Goal: Task Accomplishment & Management: Complete application form

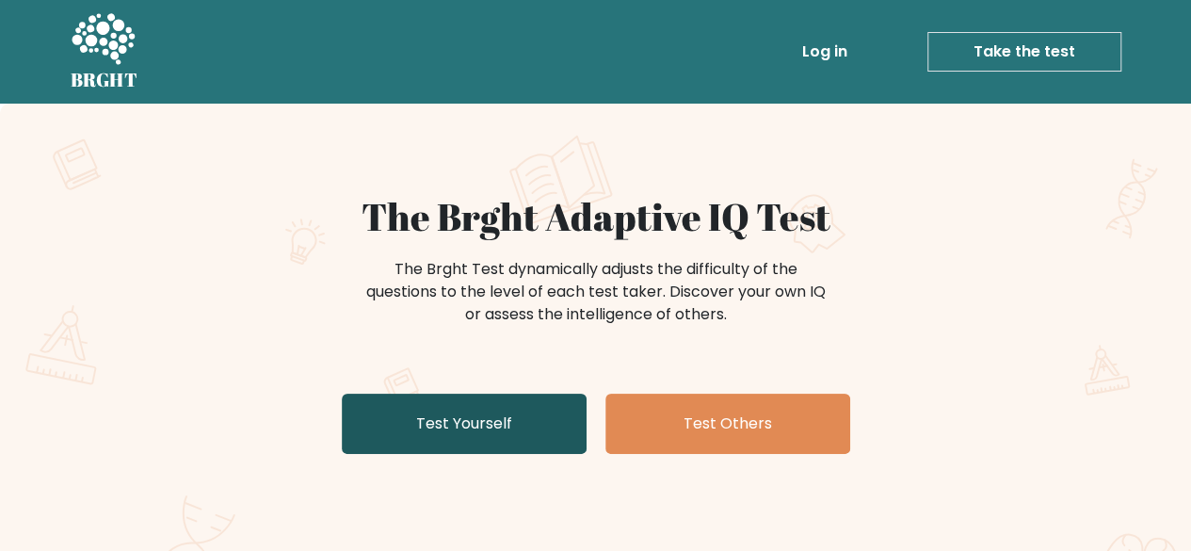
click at [448, 423] on link "Test Yourself" at bounding box center [464, 424] width 245 height 60
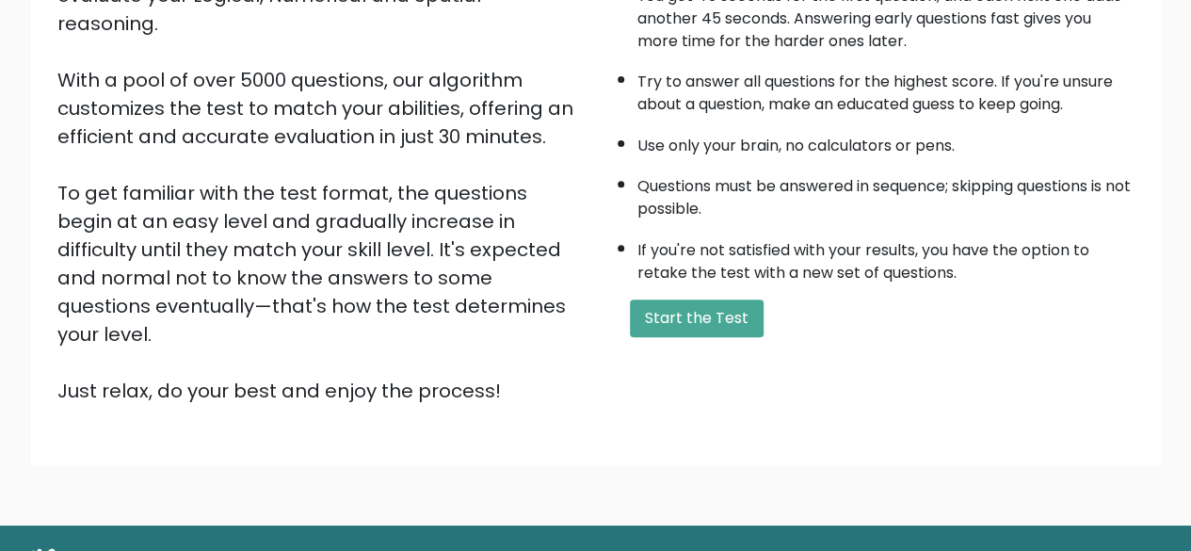
scroll to position [283, 0]
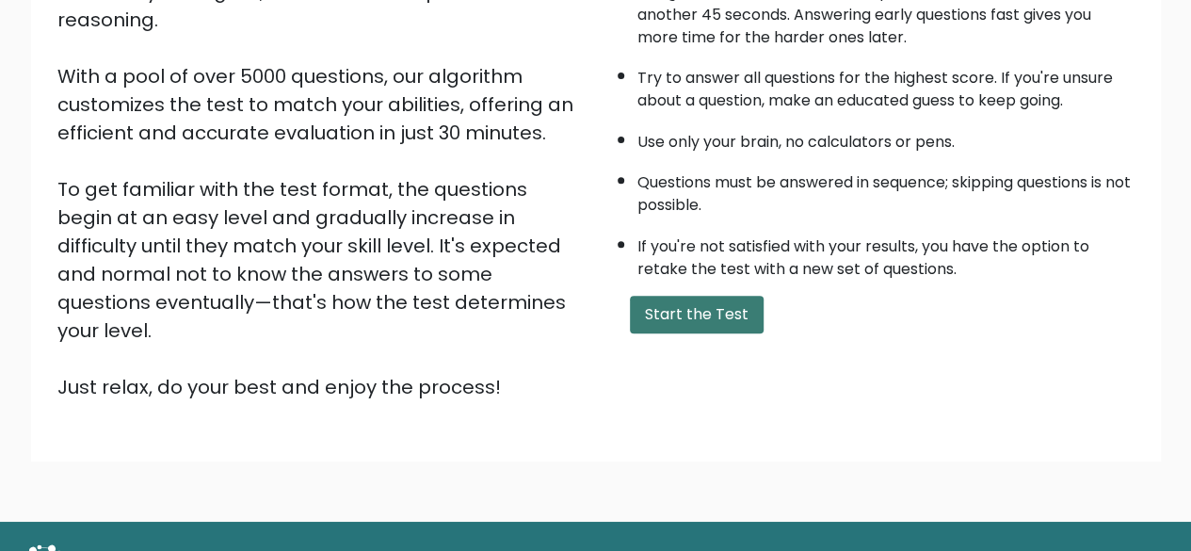
click at [712, 317] on button "Start the Test" at bounding box center [697, 315] width 134 height 38
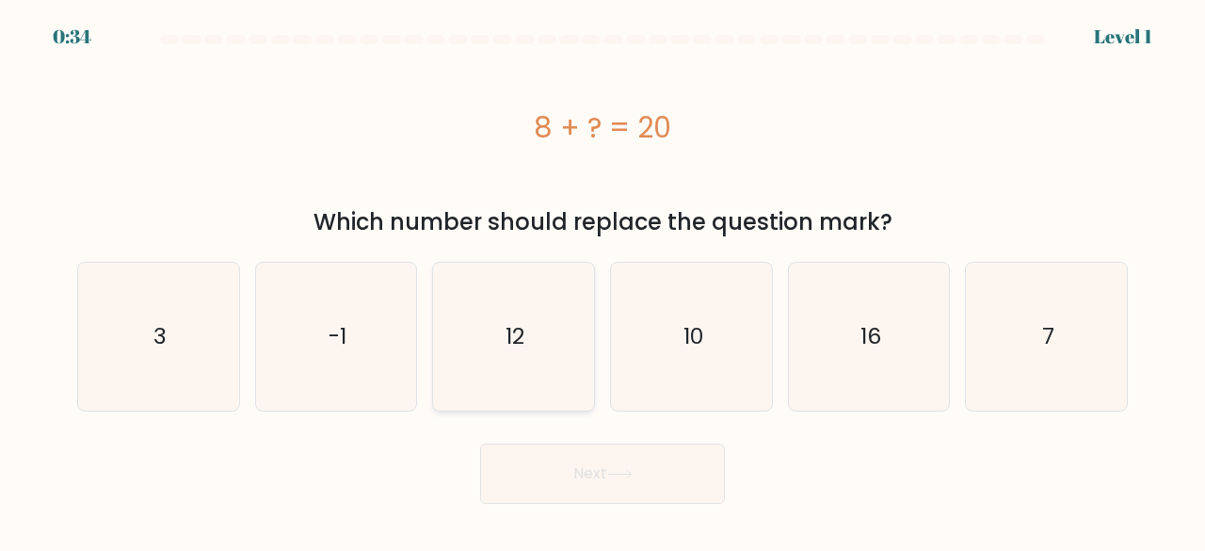
click at [524, 347] on icon "12" at bounding box center [514, 337] width 148 height 148
click at [603, 281] on input "c. 12" at bounding box center [603, 278] width 1 height 5
radio input "true"
click at [656, 481] on button "Next" at bounding box center [602, 474] width 245 height 60
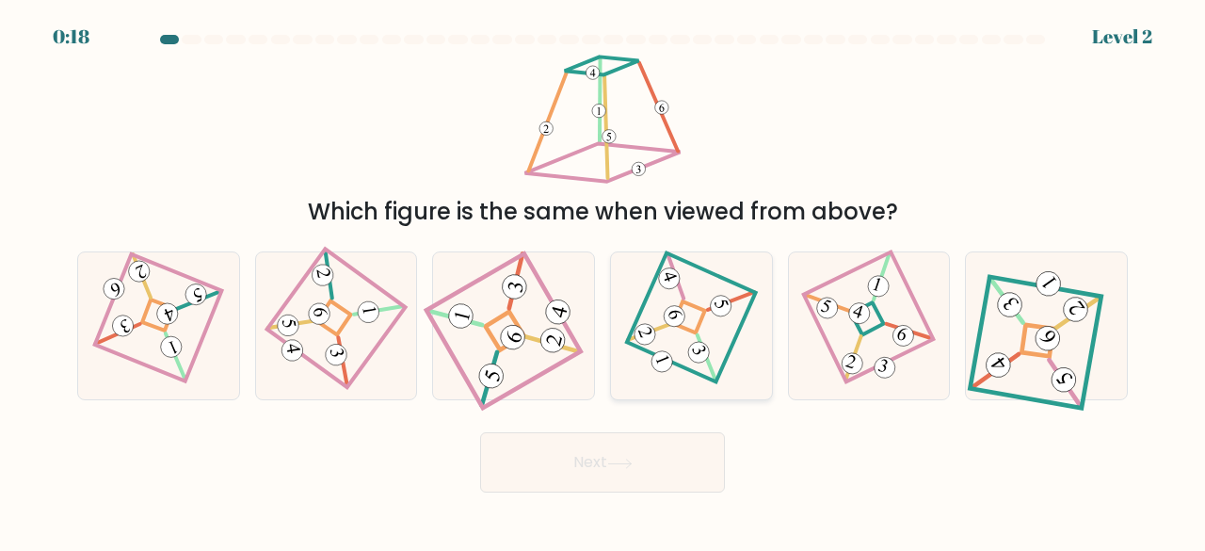
click at [708, 311] on 51 at bounding box center [731, 301] width 46 height 46
click at [604, 281] on input "d." at bounding box center [603, 278] width 1 height 5
radio input "true"
click at [588, 459] on button "Next" at bounding box center [602, 462] width 245 height 60
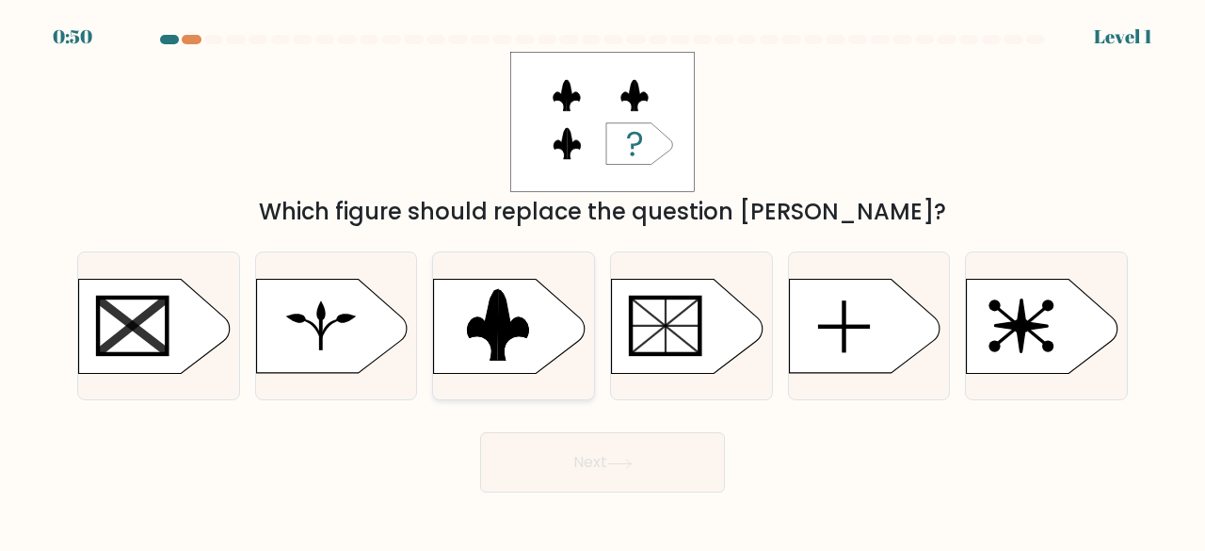
click at [513, 318] on icon at bounding box center [519, 327] width 18 height 21
click at [603, 281] on input "c." at bounding box center [603, 278] width 1 height 5
radio input "true"
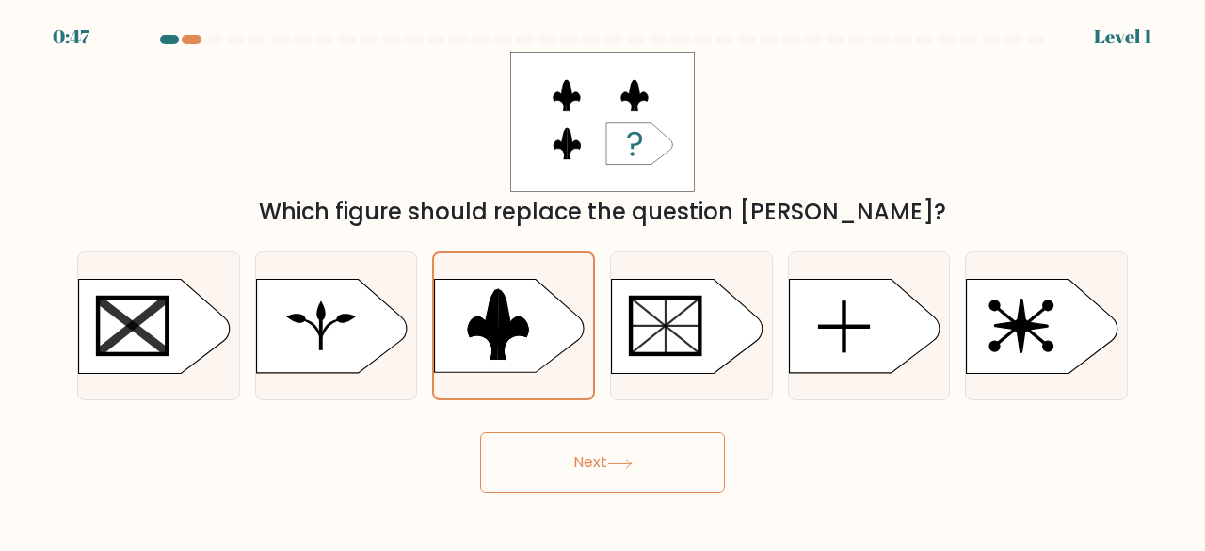
click at [584, 460] on button "Next" at bounding box center [602, 462] width 245 height 60
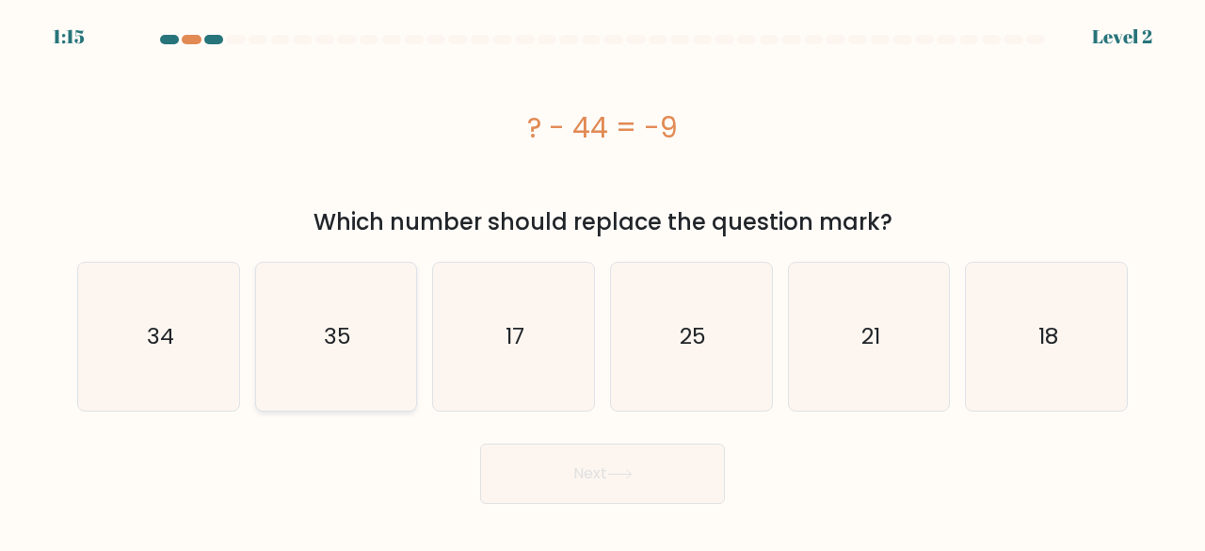
click at [357, 332] on icon "35" at bounding box center [337, 337] width 148 height 148
click at [603, 281] on input "b. 35" at bounding box center [603, 278] width 1 height 5
radio input "true"
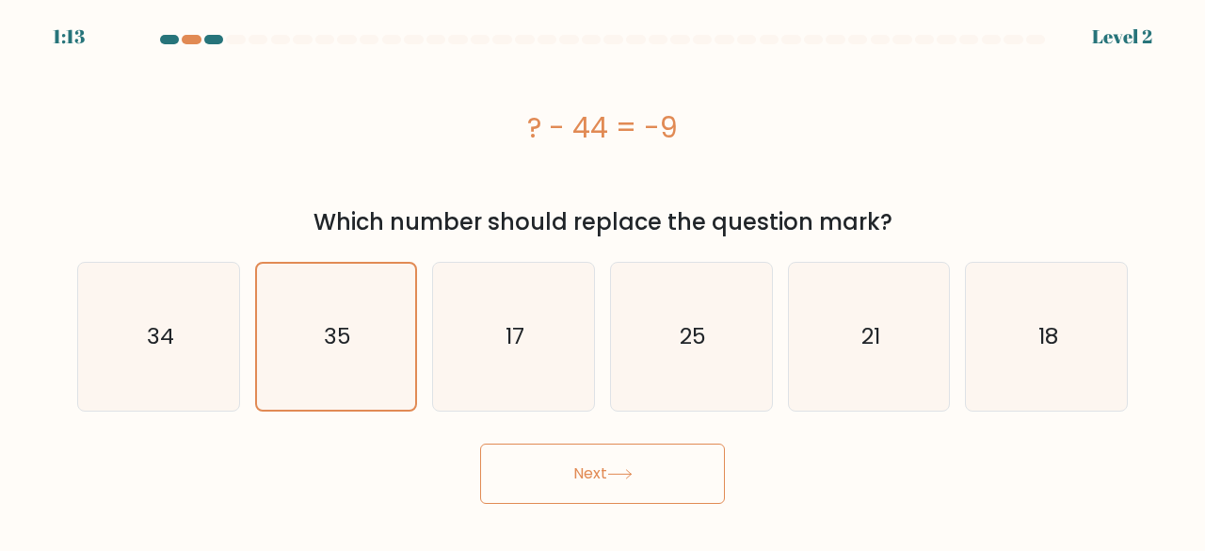
click at [541, 466] on button "Next" at bounding box center [602, 474] width 245 height 60
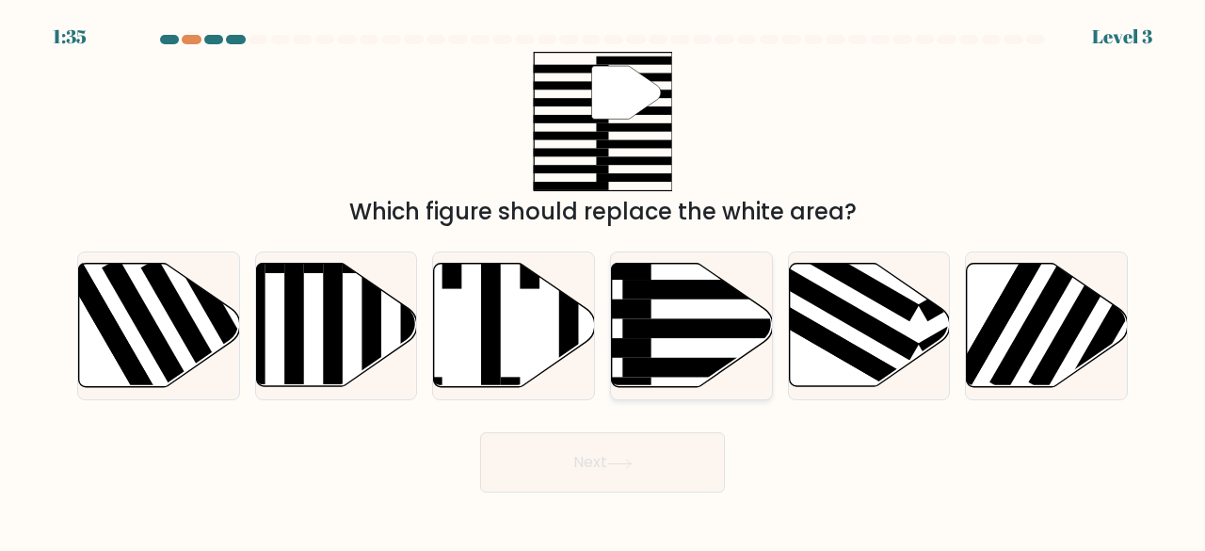
click at [707, 321] on rect at bounding box center [709, 329] width 175 height 20
click at [604, 281] on input "d." at bounding box center [603, 278] width 1 height 5
radio input "true"
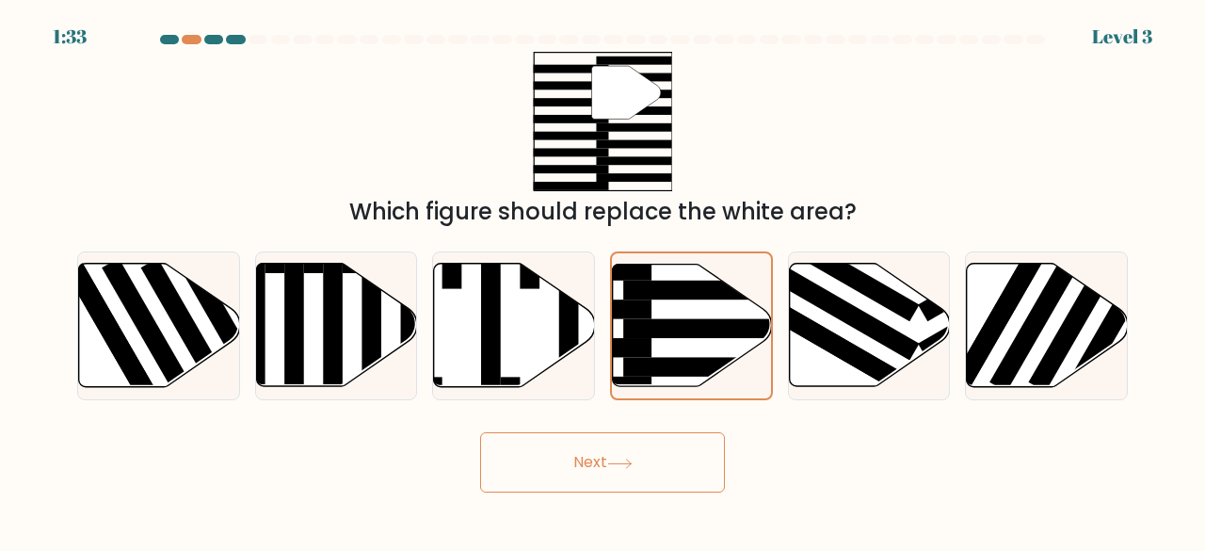
click at [586, 463] on button "Next" at bounding box center [602, 462] width 245 height 60
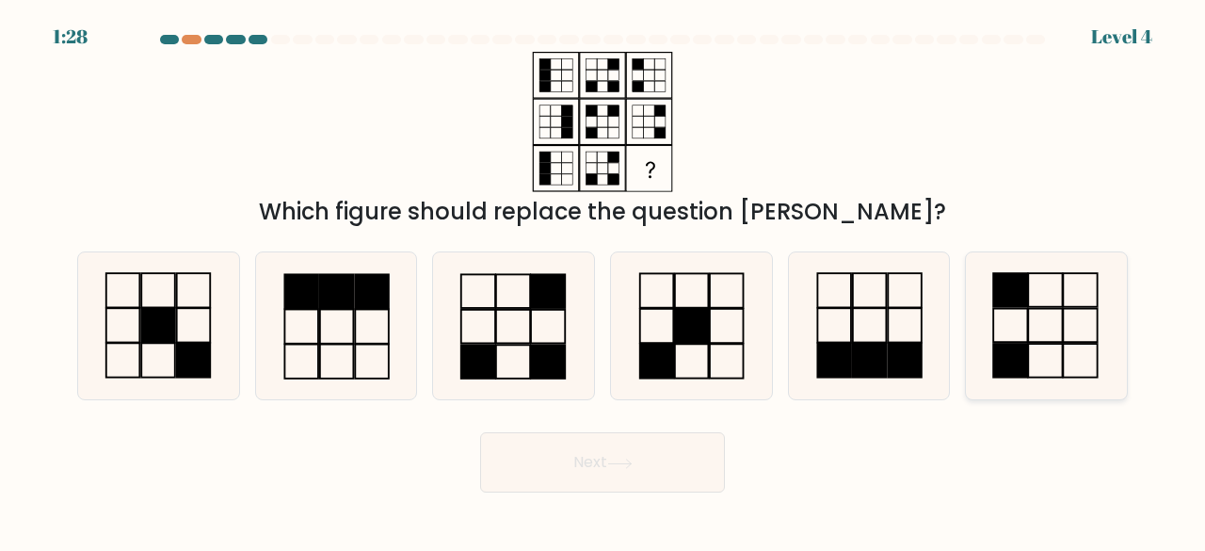
click at [1040, 325] on icon at bounding box center [1047, 326] width 148 height 148
click at [604, 281] on input "f." at bounding box center [603, 278] width 1 height 5
radio input "true"
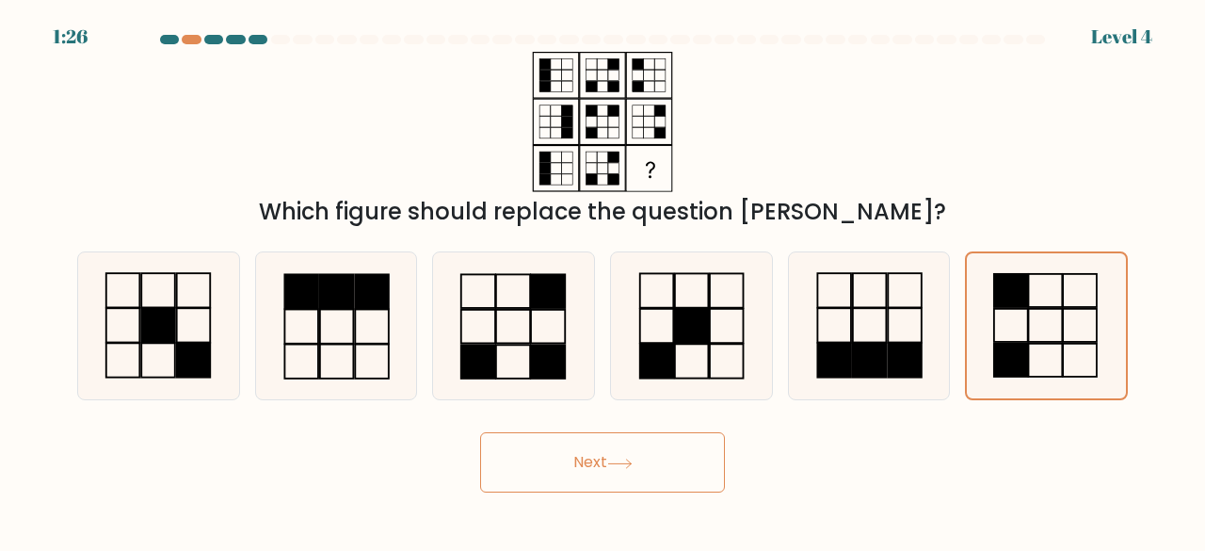
click at [588, 459] on button "Next" at bounding box center [602, 462] width 245 height 60
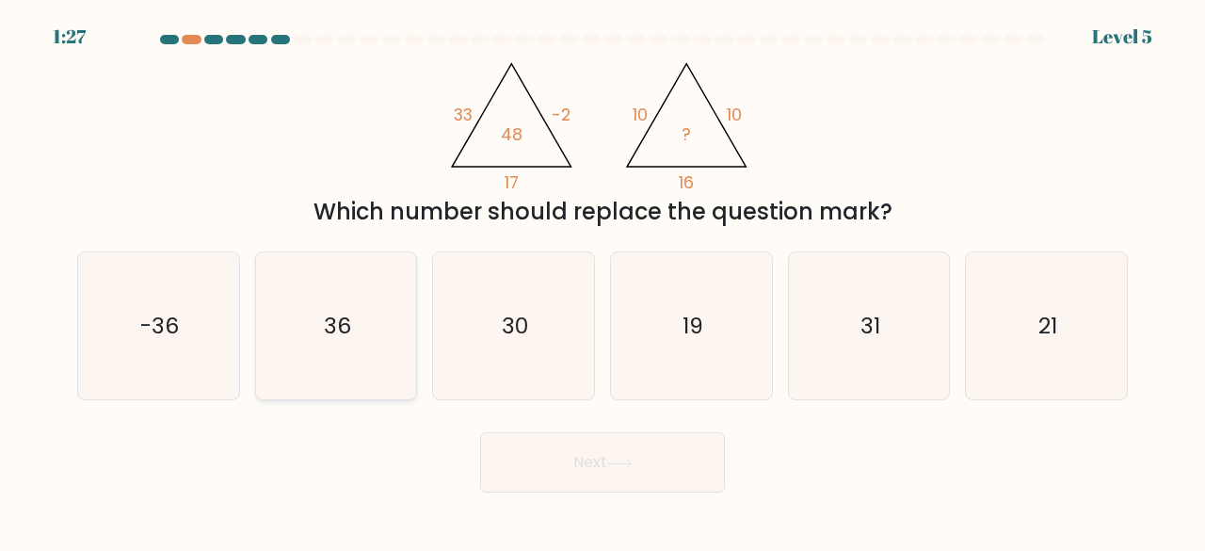
click at [362, 334] on icon "36" at bounding box center [337, 326] width 148 height 148
click at [603, 281] on input "b. 36" at bounding box center [603, 278] width 1 height 5
radio input "true"
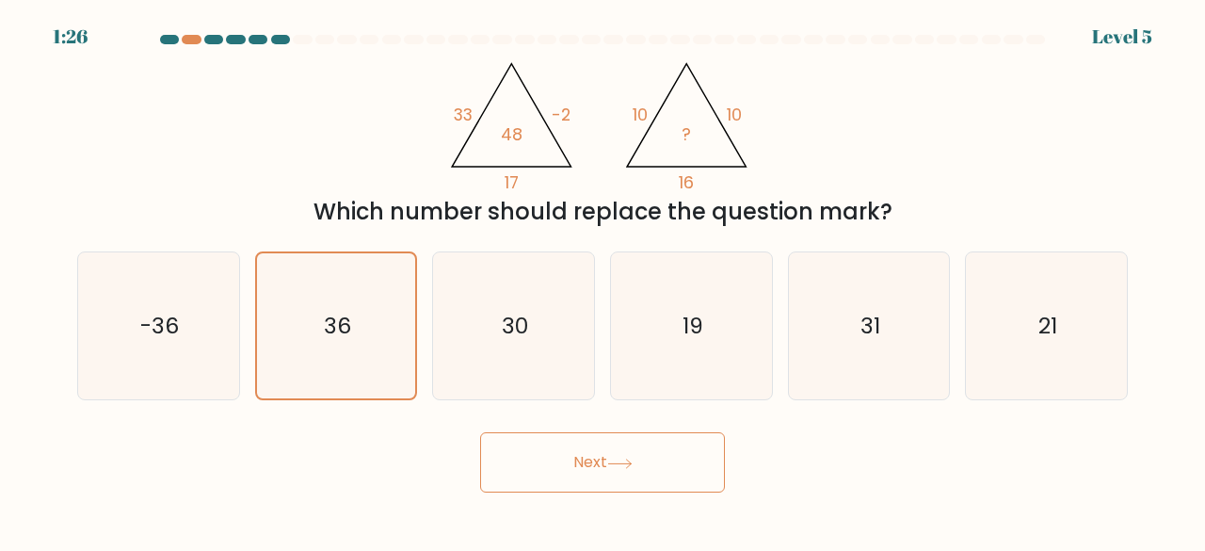
click at [578, 457] on button "Next" at bounding box center [602, 462] width 245 height 60
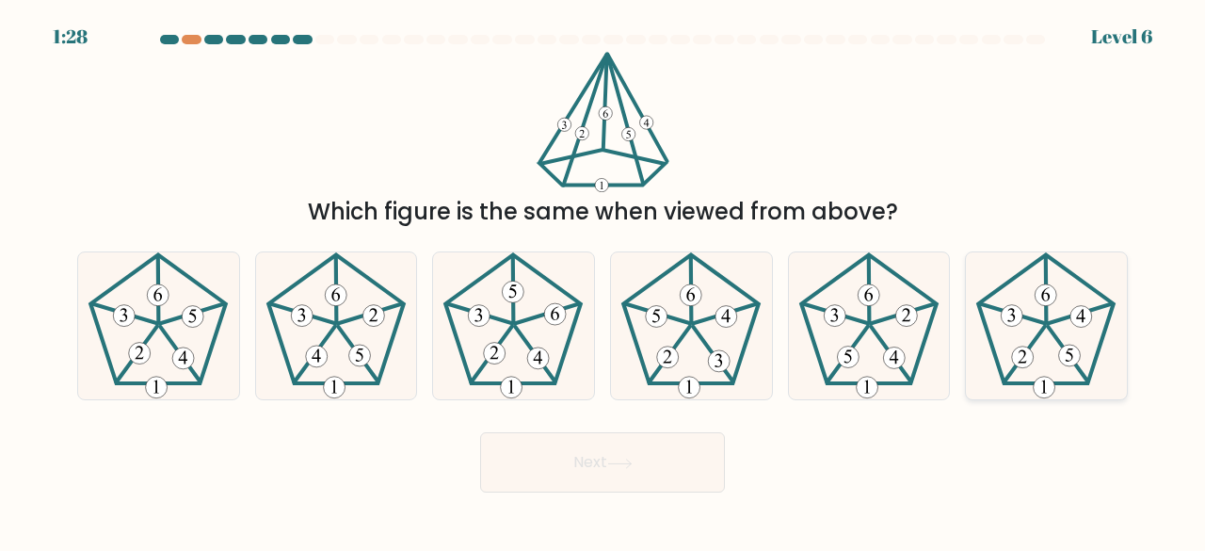
click at [1068, 320] on icon at bounding box center [1047, 326] width 148 height 148
click at [604, 281] on input "f." at bounding box center [603, 278] width 1 height 5
radio input "true"
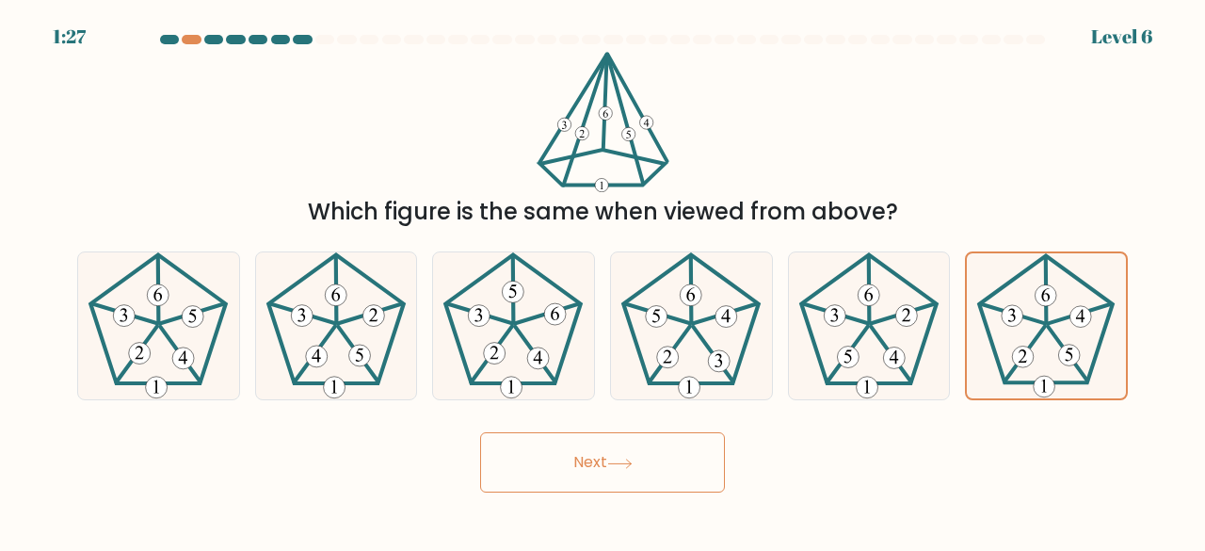
click at [588, 460] on button "Next" at bounding box center [602, 462] width 245 height 60
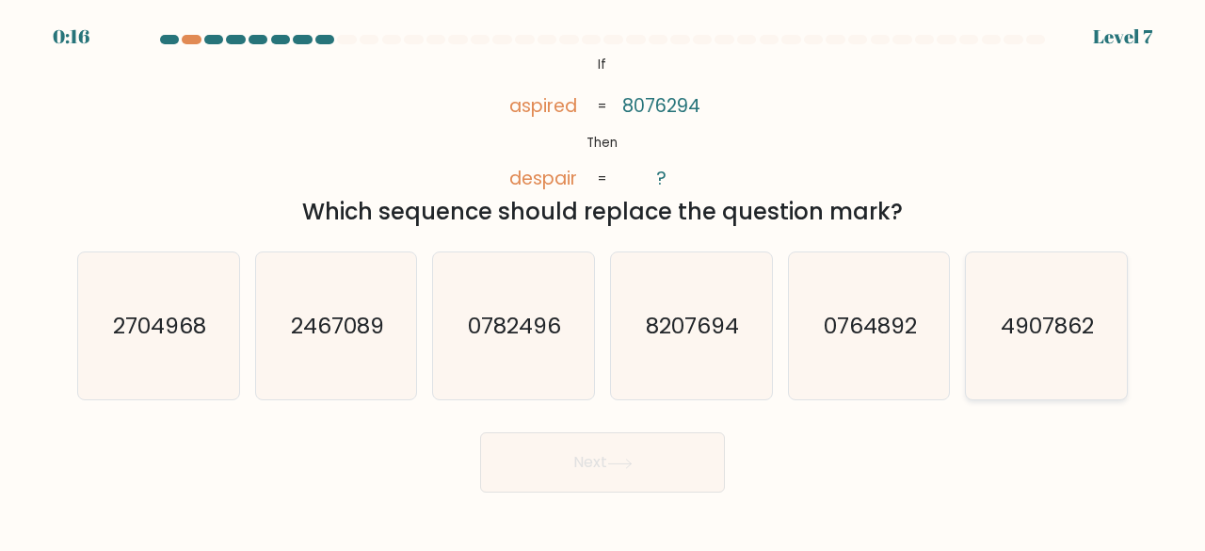
click at [1054, 355] on icon "4907862" at bounding box center [1047, 326] width 148 height 148
click at [604, 281] on input "f. 4907862" at bounding box center [603, 278] width 1 height 5
radio input "true"
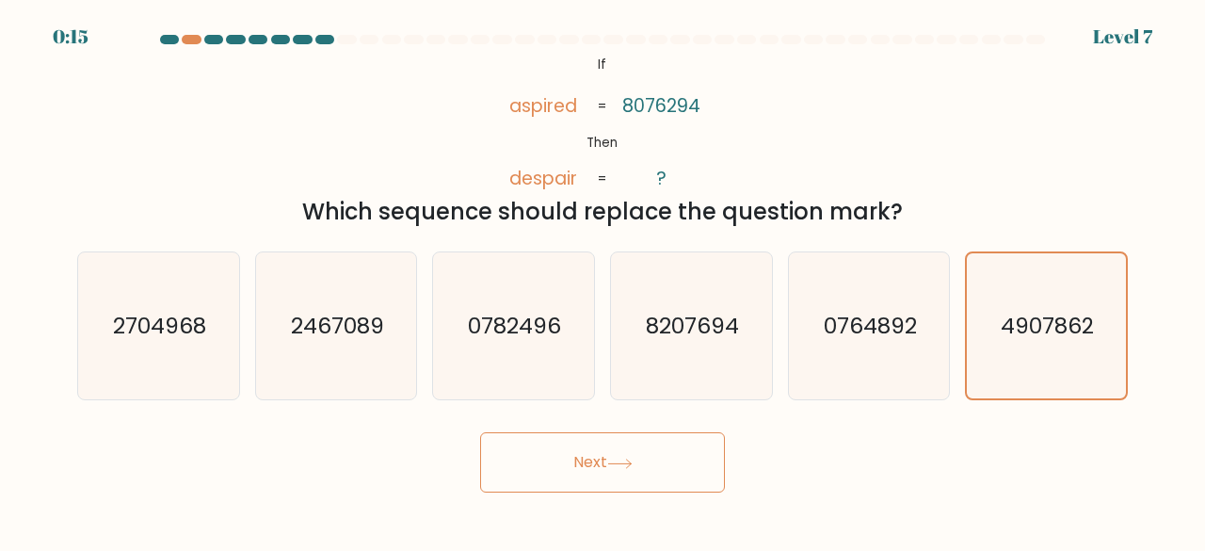
click at [571, 462] on button "Next" at bounding box center [602, 462] width 245 height 60
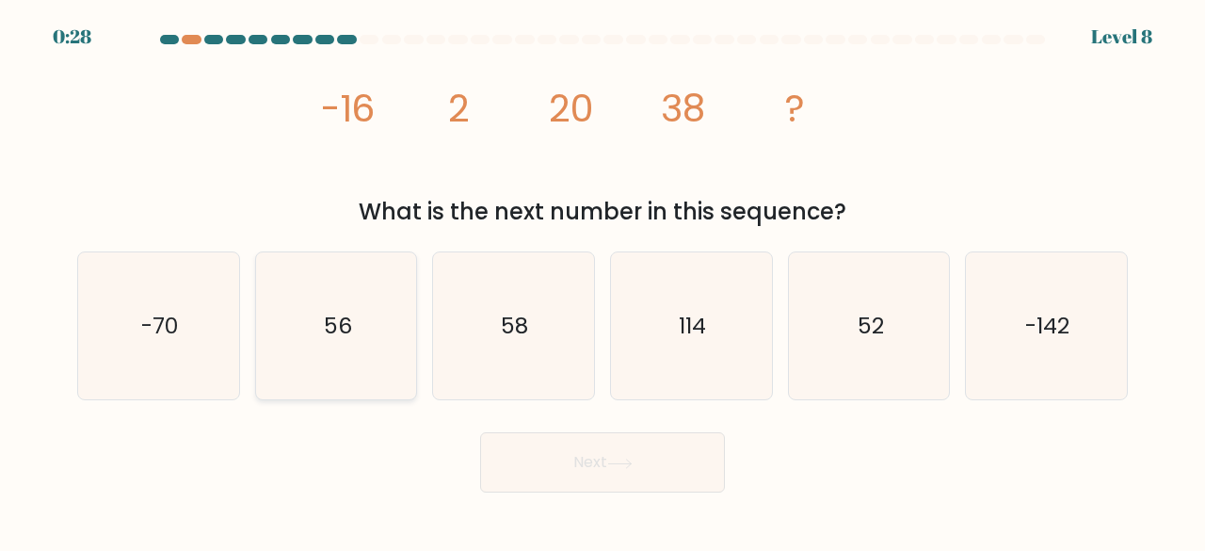
click at [356, 331] on icon "56" at bounding box center [337, 326] width 148 height 148
click at [603, 281] on input "b. 56" at bounding box center [603, 278] width 1 height 5
radio input "true"
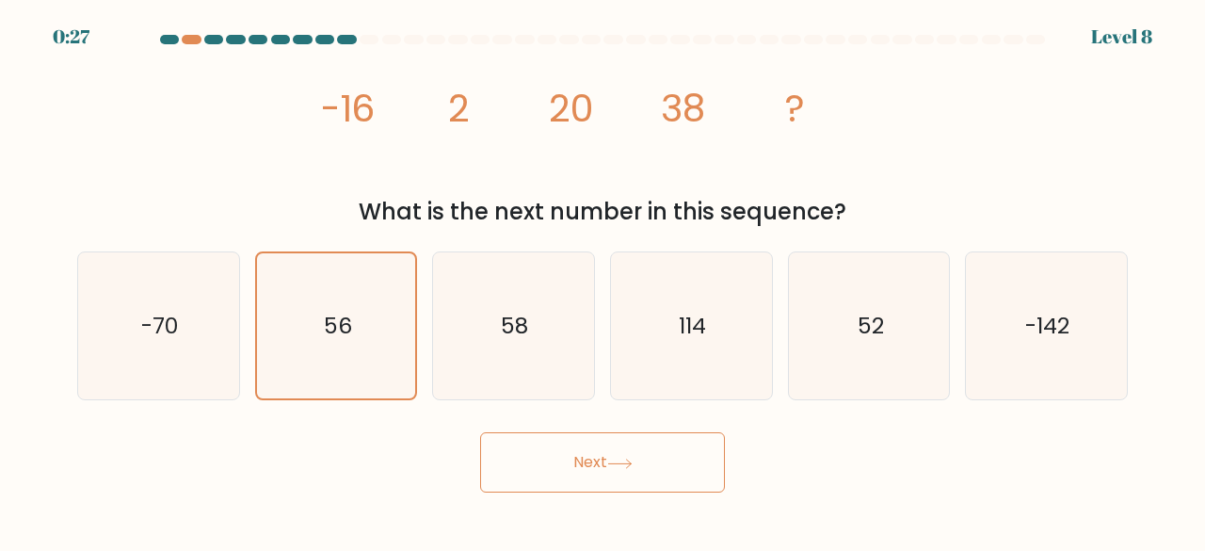
click at [579, 461] on button "Next" at bounding box center [602, 462] width 245 height 60
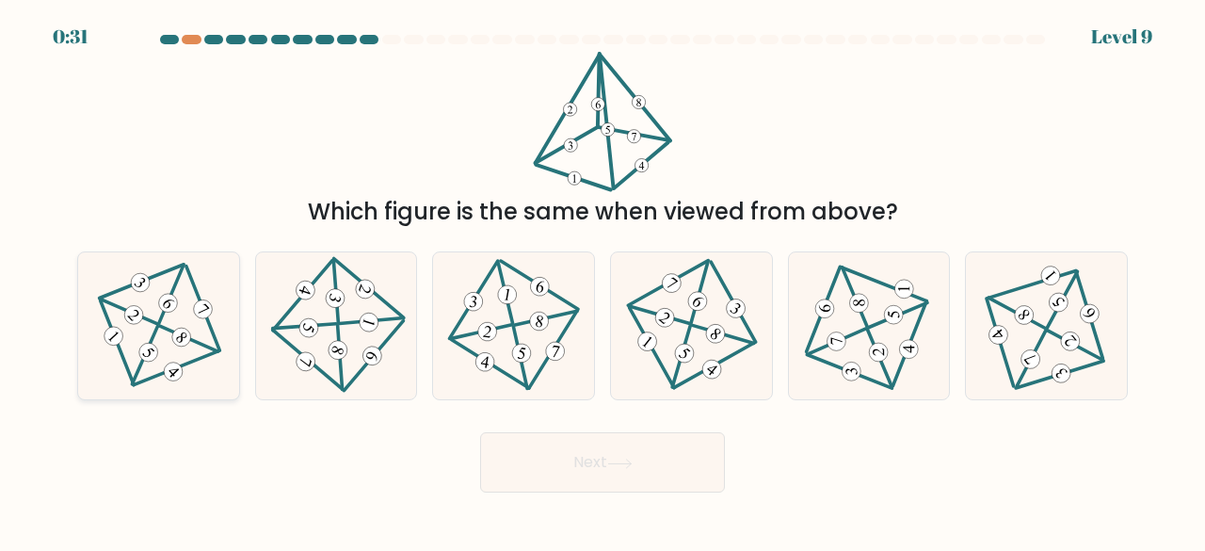
click at [168, 300] on icon at bounding box center [169, 304] width 14 height 11
click at [603, 281] on input "a." at bounding box center [603, 278] width 1 height 5
radio input "true"
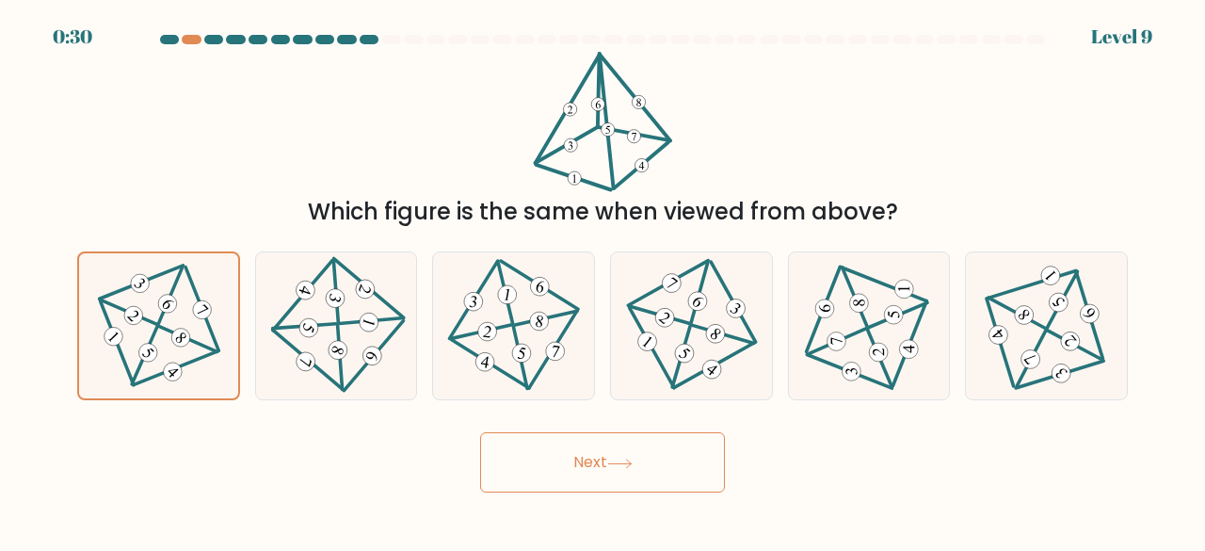
click at [586, 461] on button "Next" at bounding box center [602, 462] width 245 height 60
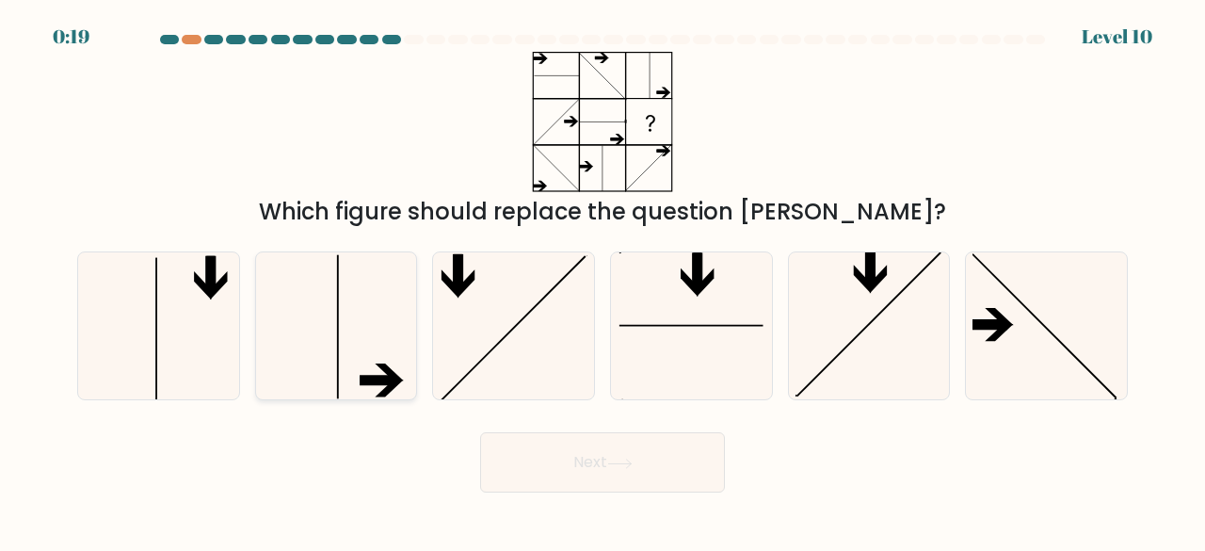
click at [373, 374] on icon at bounding box center [337, 326] width 148 height 148
click at [603, 281] on input "b." at bounding box center [603, 278] width 1 height 5
radio input "true"
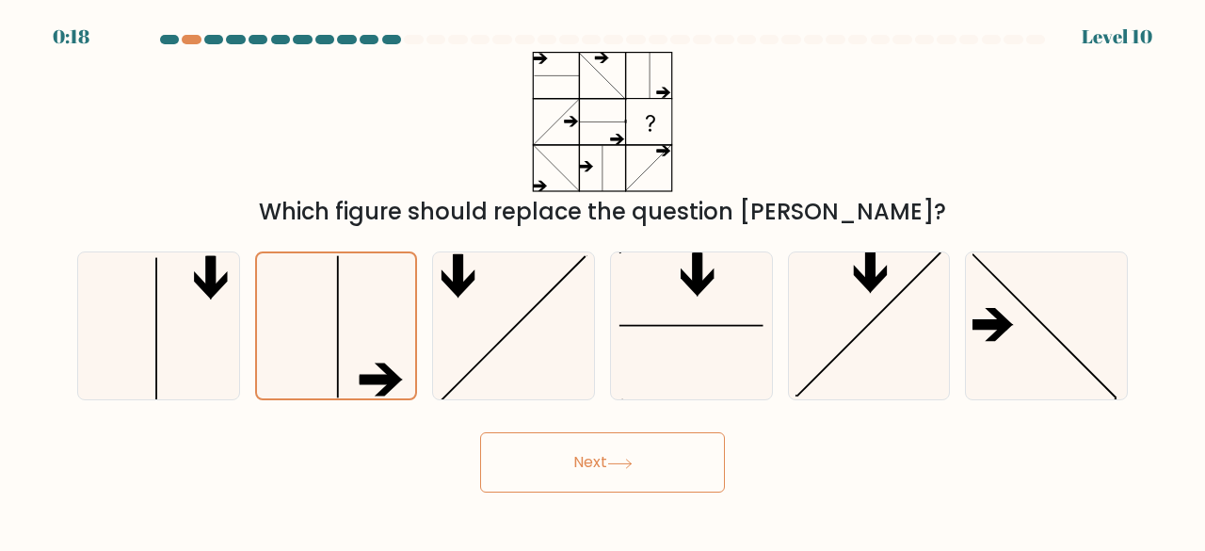
click at [569, 459] on button "Next" at bounding box center [602, 462] width 245 height 60
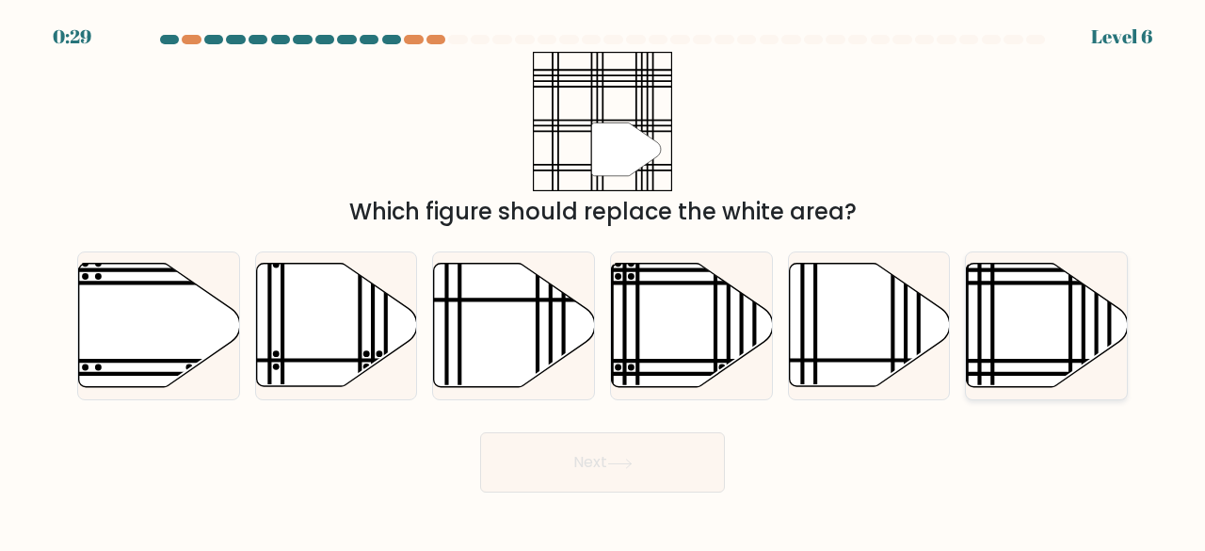
click at [1031, 340] on icon at bounding box center [1047, 325] width 161 height 123
click at [604, 281] on input "f." at bounding box center [603, 278] width 1 height 5
radio input "true"
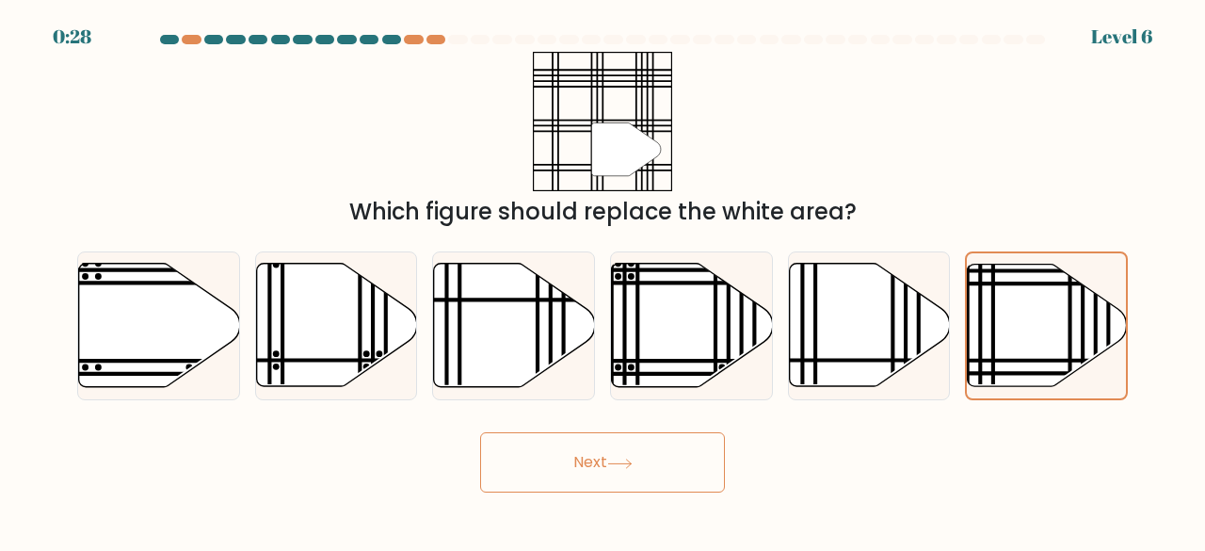
click at [585, 465] on button "Next" at bounding box center [602, 462] width 245 height 60
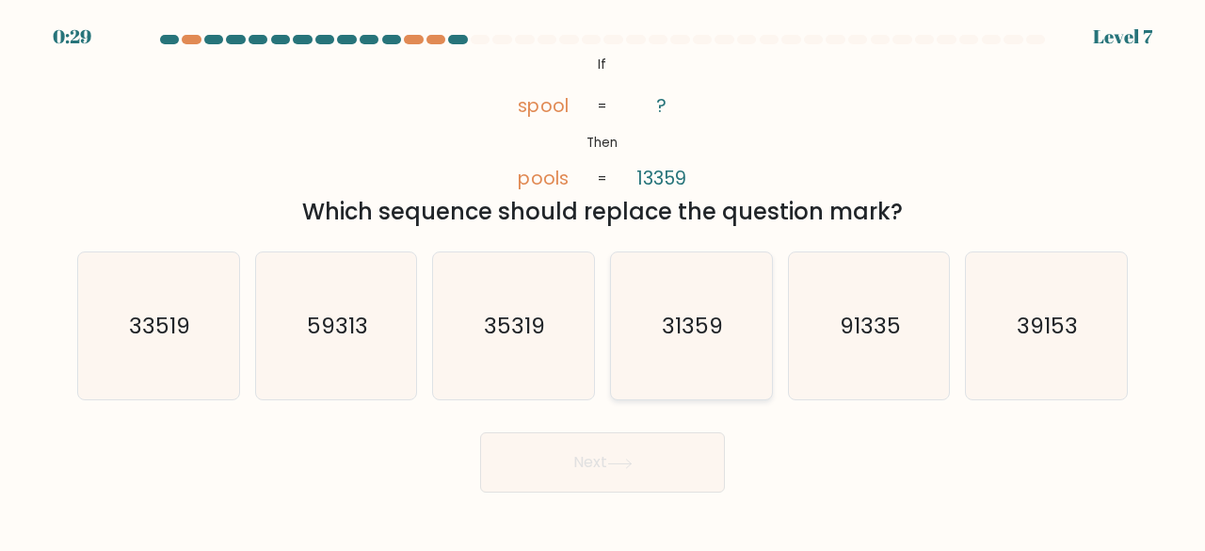
click at [706, 322] on text "31359" at bounding box center [692, 325] width 61 height 31
click at [604, 281] on input "d. 31359" at bounding box center [603, 278] width 1 height 5
radio input "true"
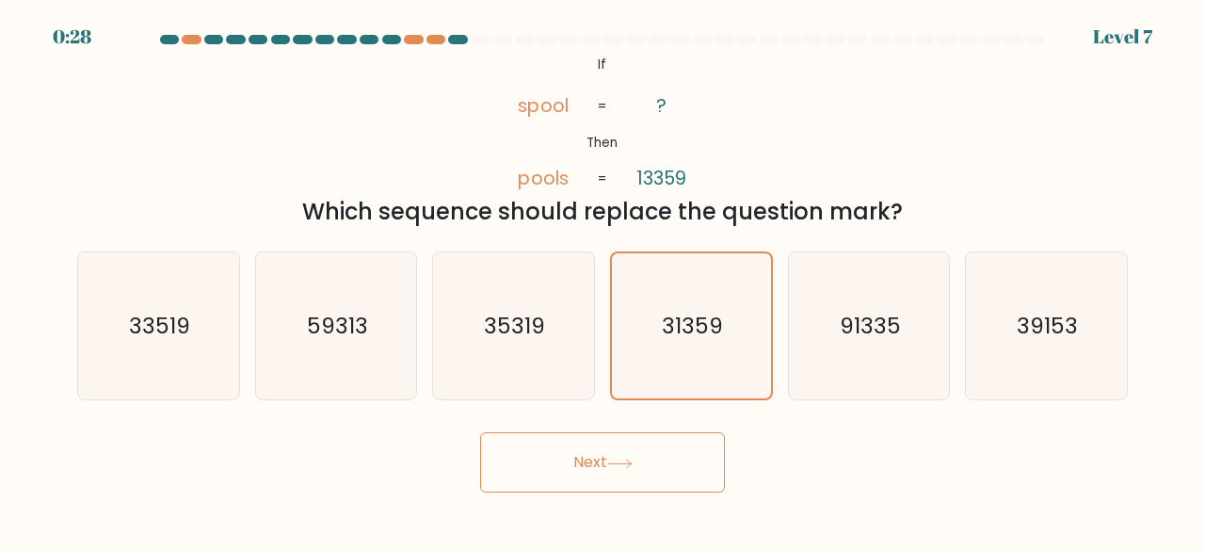
click at [586, 466] on button "Next" at bounding box center [602, 462] width 245 height 60
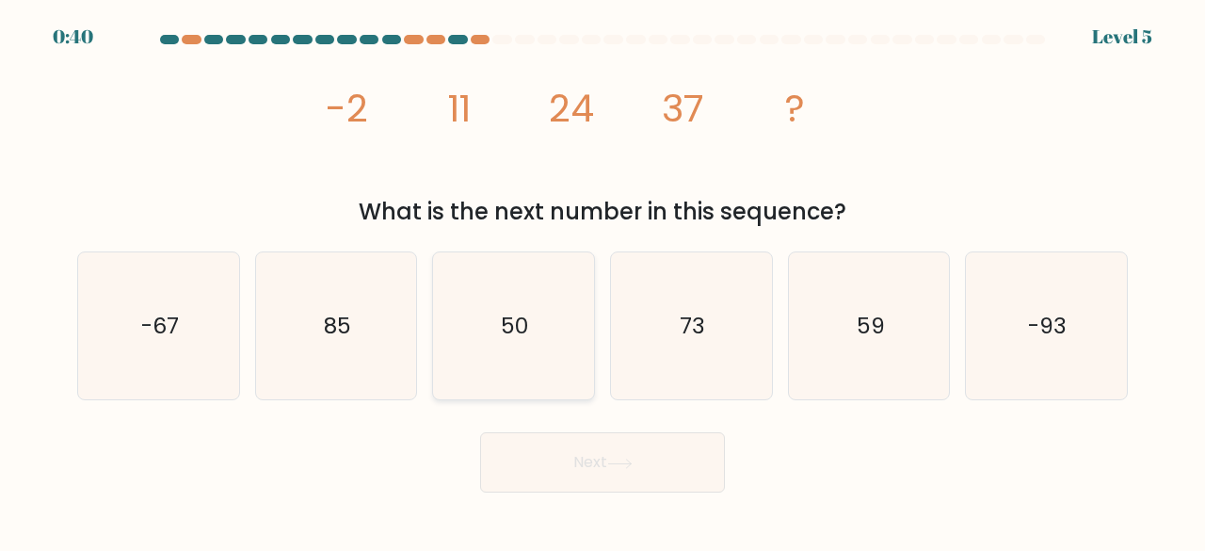
click at [525, 330] on text "50" at bounding box center [515, 325] width 27 height 31
click at [603, 281] on input "c. 50" at bounding box center [603, 278] width 1 height 5
radio input "true"
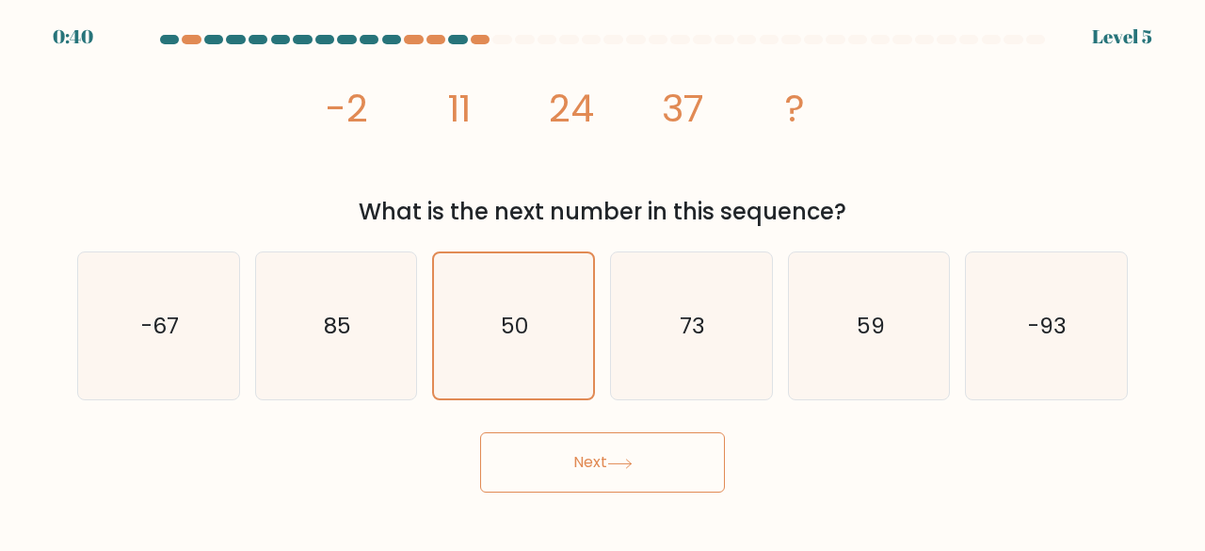
click at [590, 463] on button "Next" at bounding box center [602, 462] width 245 height 60
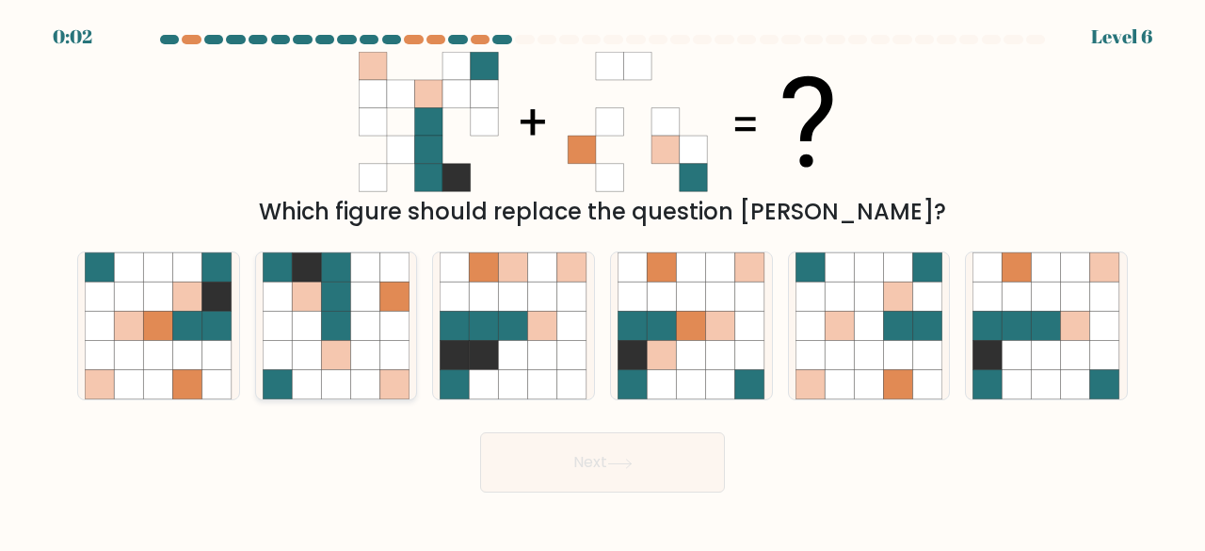
click at [380, 353] on icon at bounding box center [394, 355] width 29 height 29
click at [603, 281] on input "b." at bounding box center [603, 278] width 1 height 5
radio input "true"
click at [594, 460] on button "Next" at bounding box center [602, 462] width 245 height 60
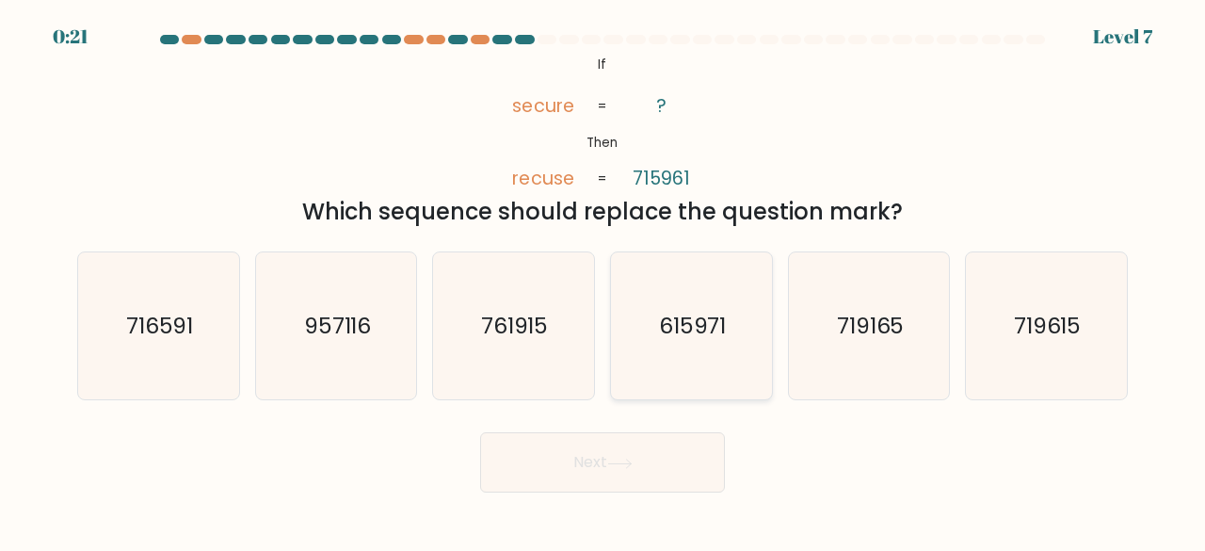
click at [704, 322] on text "615971" at bounding box center [693, 325] width 68 height 31
click at [604, 281] on input "d. 615971" at bounding box center [603, 278] width 1 height 5
radio input "true"
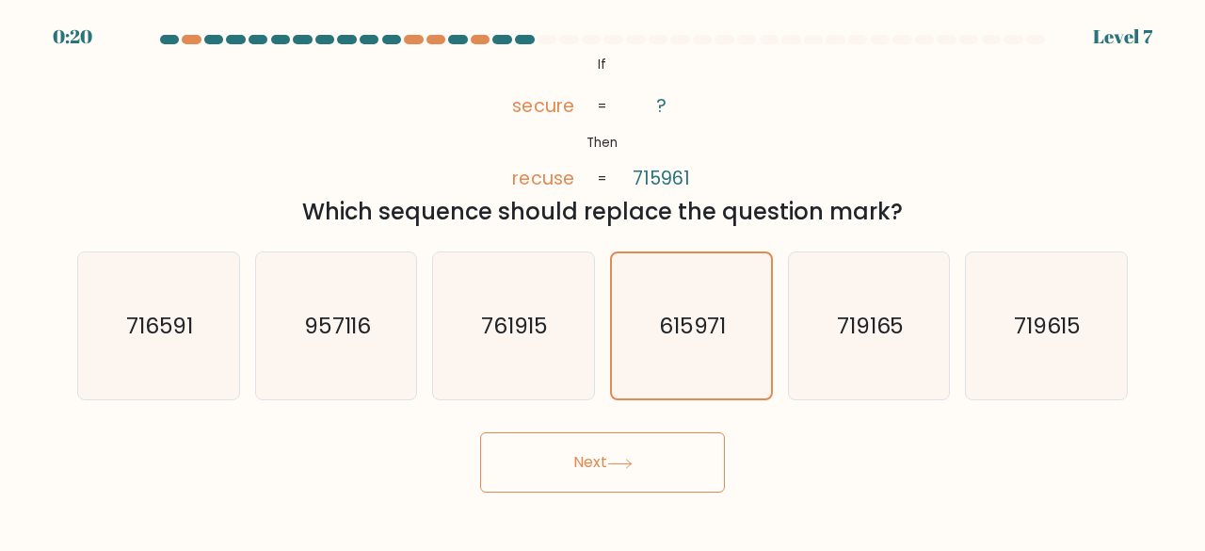
click at [575, 461] on button "Next" at bounding box center [602, 462] width 245 height 60
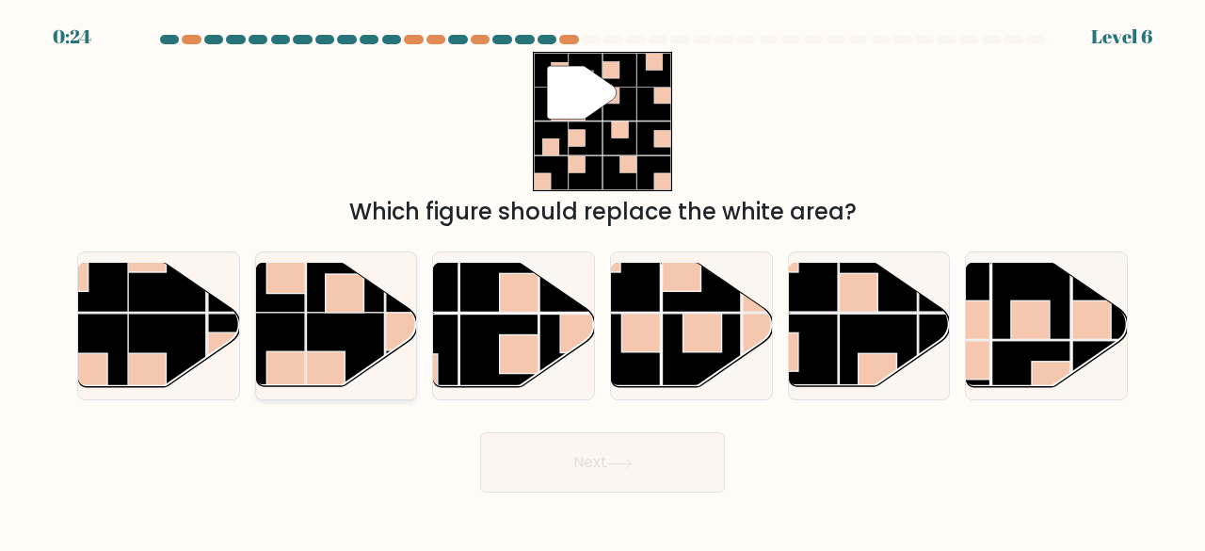
click at [327, 361] on rect at bounding box center [325, 371] width 39 height 39
click at [603, 281] on input "b." at bounding box center [603, 278] width 1 height 5
radio input "true"
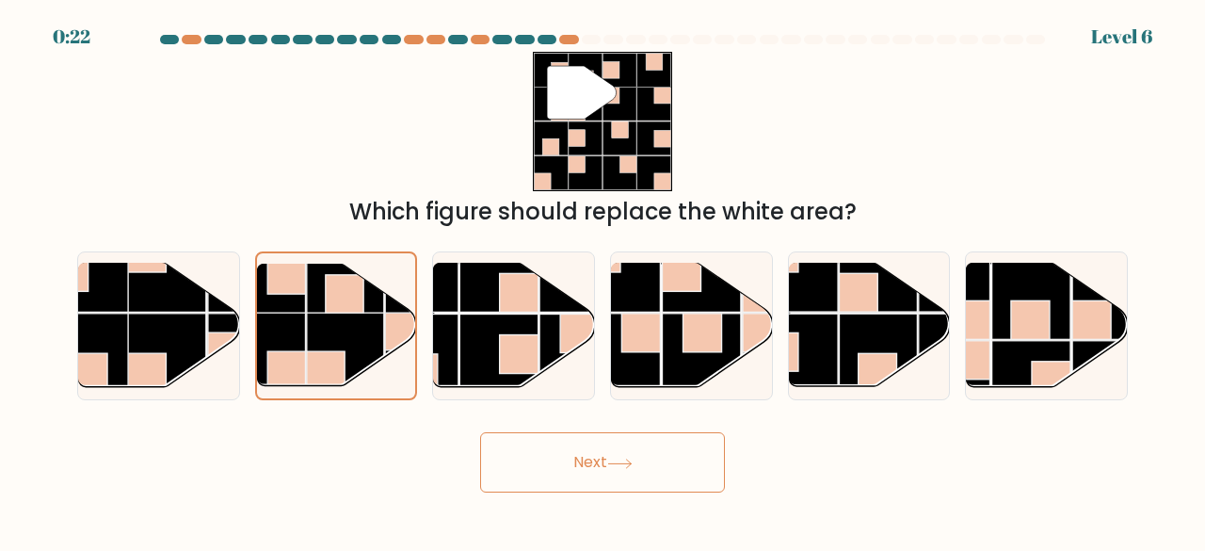
click at [584, 461] on button "Next" at bounding box center [602, 462] width 245 height 60
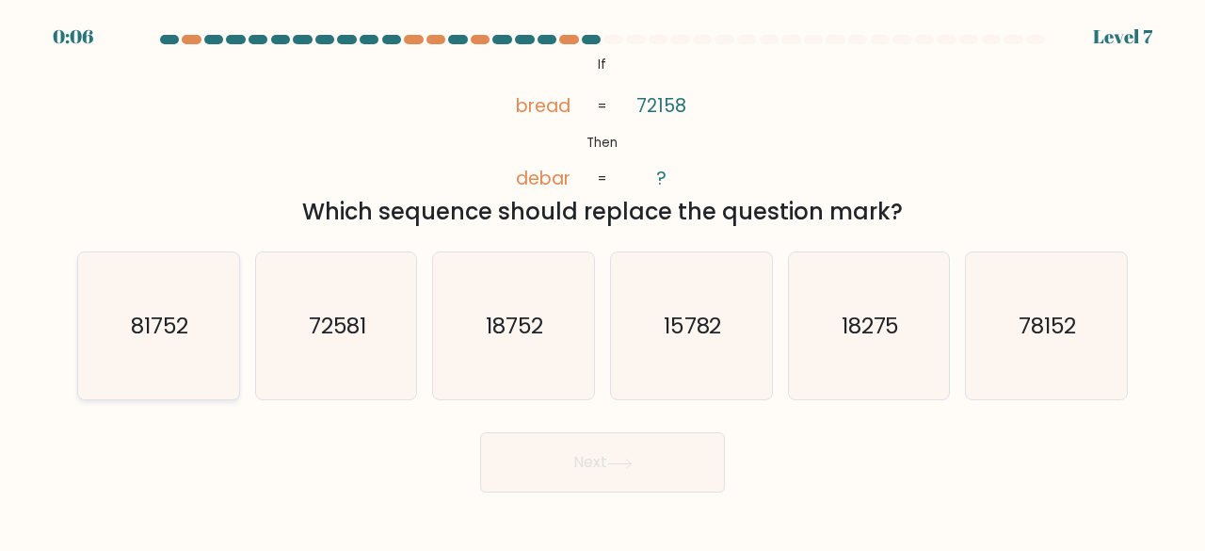
click at [185, 351] on icon "81752" at bounding box center [159, 326] width 148 height 148
click at [603, 281] on input "a. 81752" at bounding box center [603, 278] width 1 height 5
radio input "true"
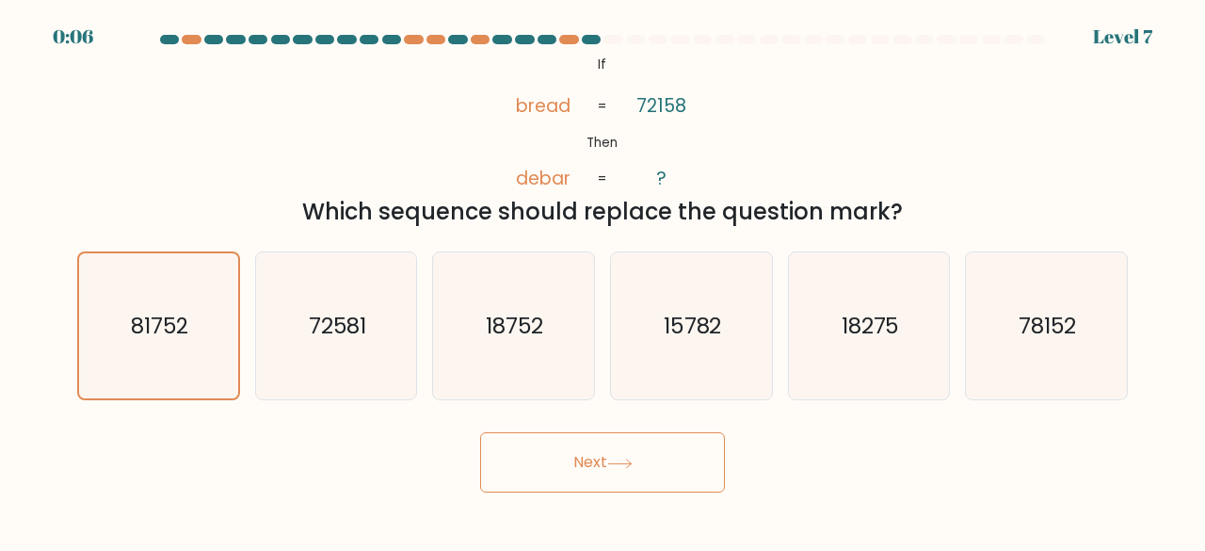
click at [586, 470] on button "Next" at bounding box center [602, 462] width 245 height 60
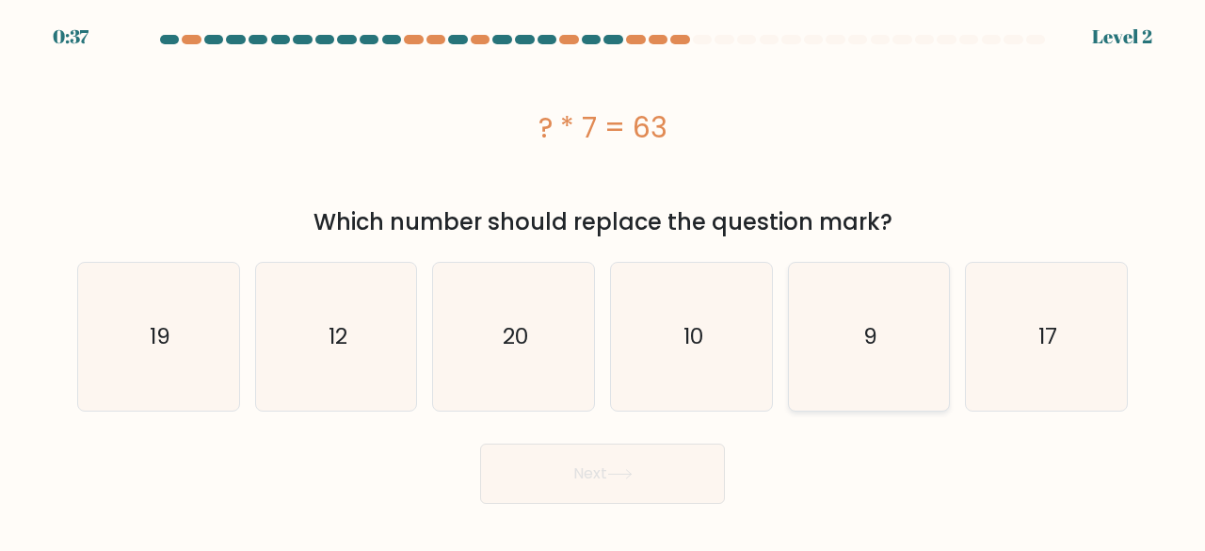
click at [870, 356] on icon "9" at bounding box center [870, 337] width 148 height 148
click at [604, 281] on input "e. 9" at bounding box center [603, 278] width 1 height 5
radio input "true"
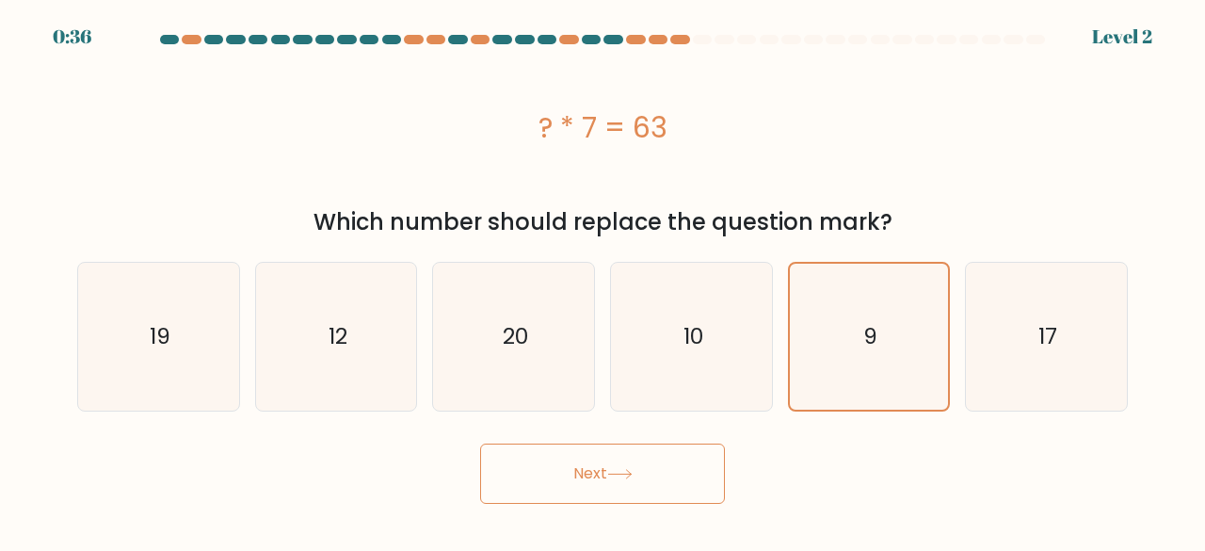
click at [588, 471] on button "Next" at bounding box center [602, 474] width 245 height 60
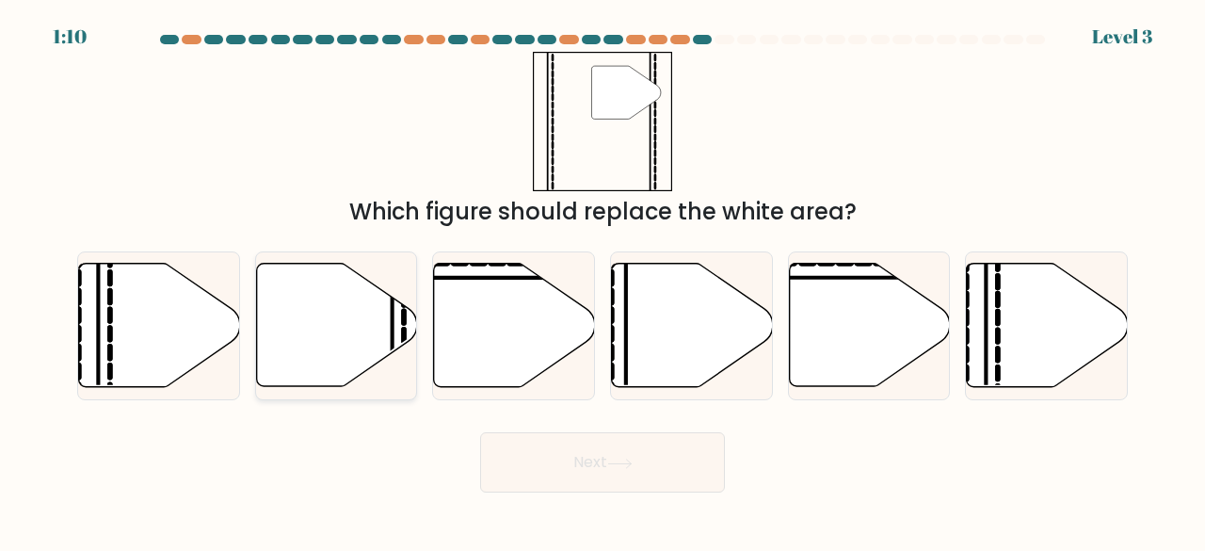
click at [386, 334] on icon at bounding box center [336, 325] width 161 height 123
click at [603, 281] on input "b." at bounding box center [603, 278] width 1 height 5
radio input "true"
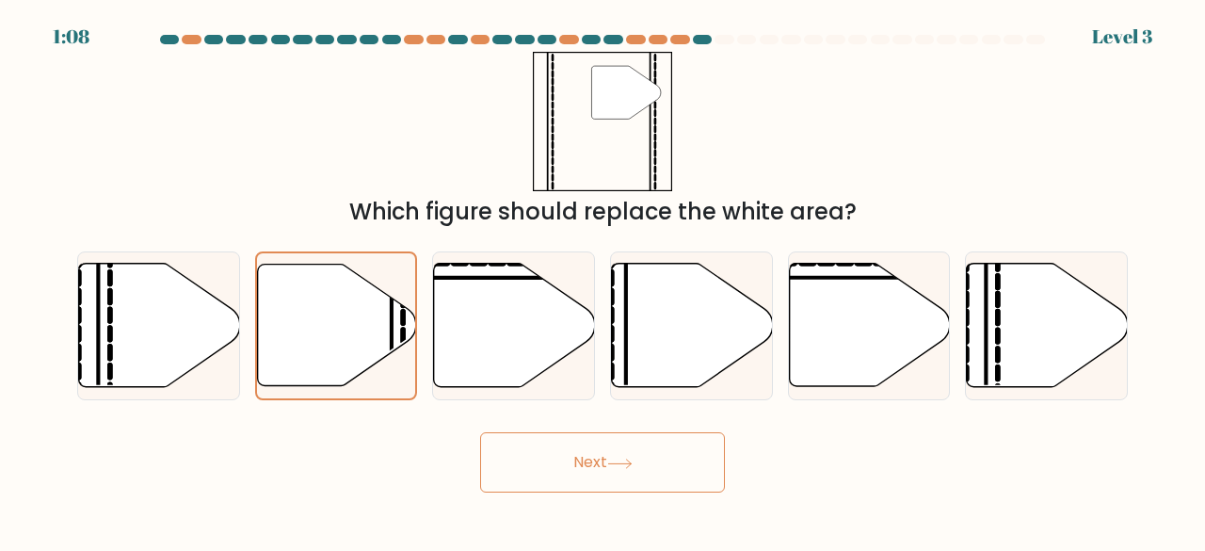
click at [576, 462] on button "Next" at bounding box center [602, 462] width 245 height 60
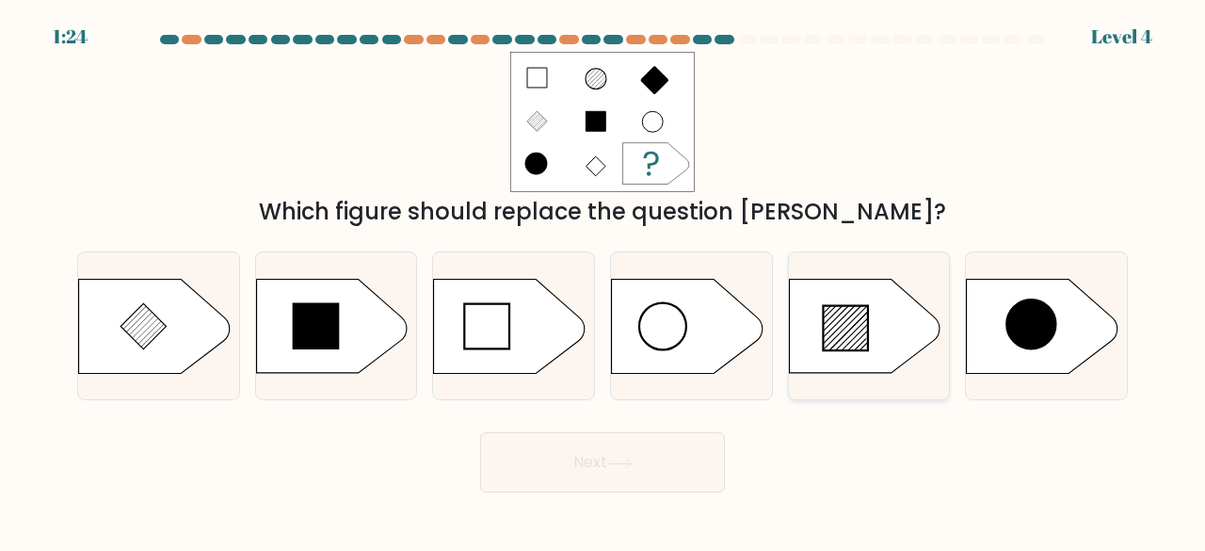
click at [878, 331] on icon at bounding box center [864, 326] width 151 height 94
click at [604, 281] on input "e." at bounding box center [603, 278] width 1 height 5
radio input "true"
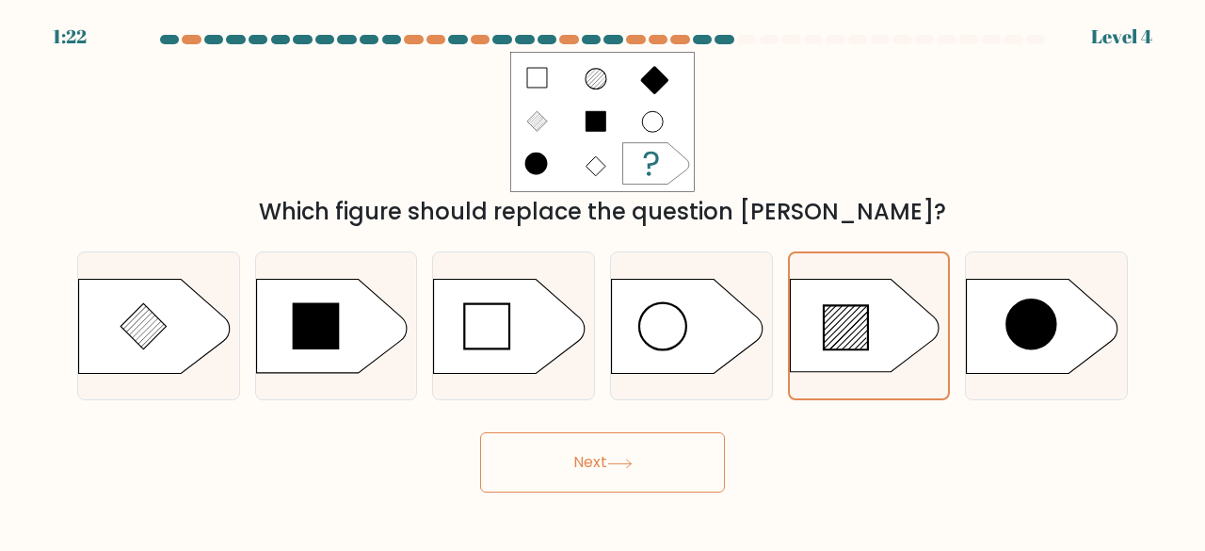
click at [579, 460] on button "Next" at bounding box center [602, 462] width 245 height 60
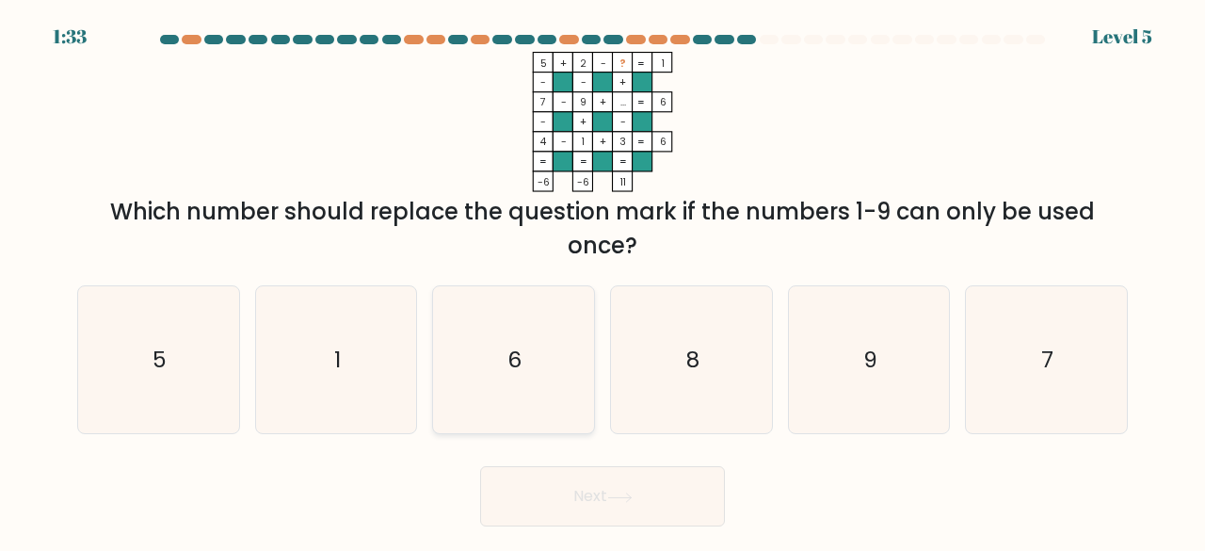
click at [522, 376] on icon "6" at bounding box center [514, 360] width 148 height 148
click at [603, 281] on input "c. 6" at bounding box center [603, 278] width 1 height 5
radio input "true"
click at [585, 495] on button "Next" at bounding box center [602, 496] width 245 height 60
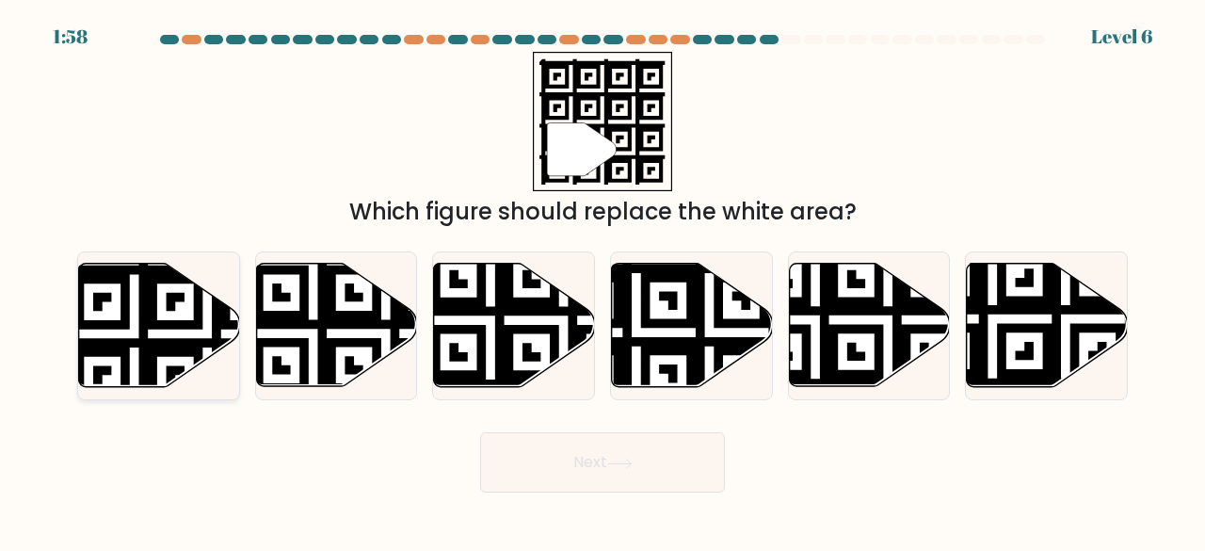
click at [120, 336] on icon at bounding box center [159, 325] width 161 height 123
click at [603, 281] on input "a." at bounding box center [603, 278] width 1 height 5
radio input "true"
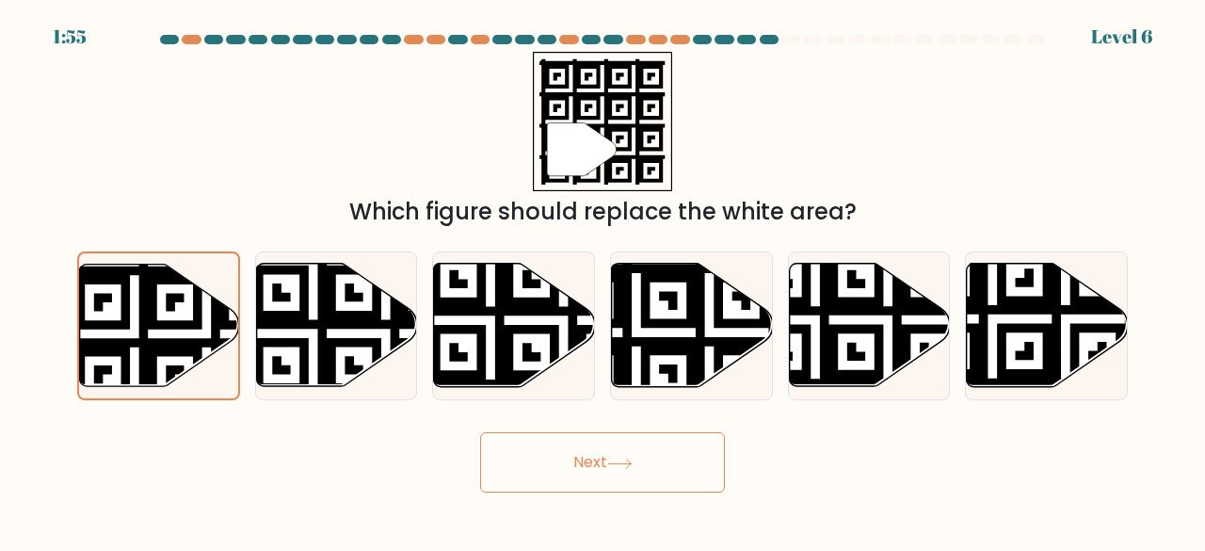
click at [579, 464] on button "Next" at bounding box center [602, 462] width 245 height 60
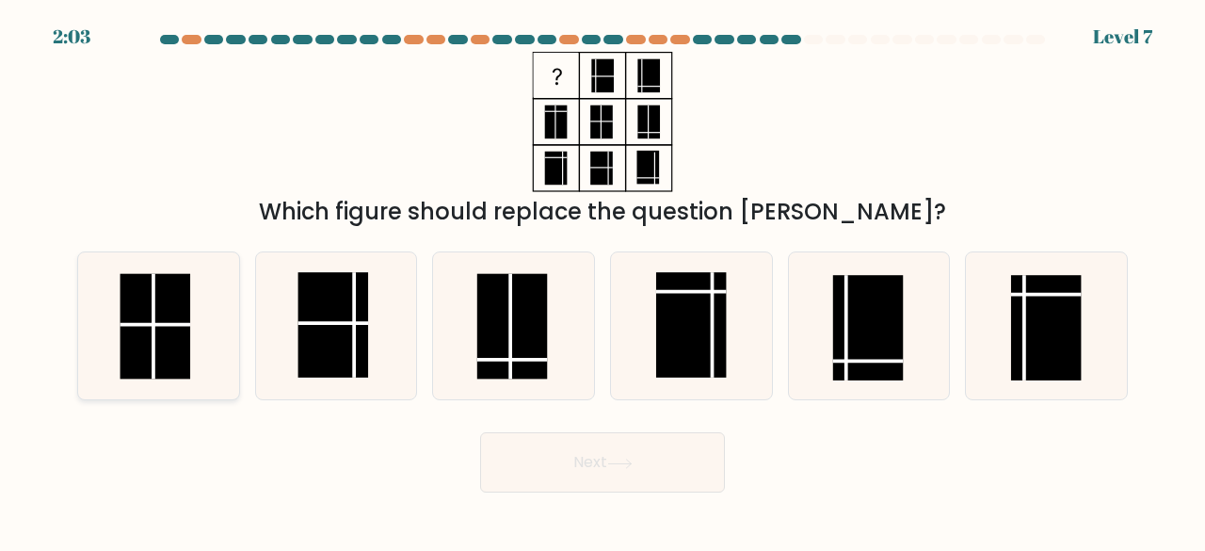
click at [164, 349] on rect at bounding box center [156, 326] width 71 height 105
click at [603, 281] on input "a." at bounding box center [603, 278] width 1 height 5
radio input "true"
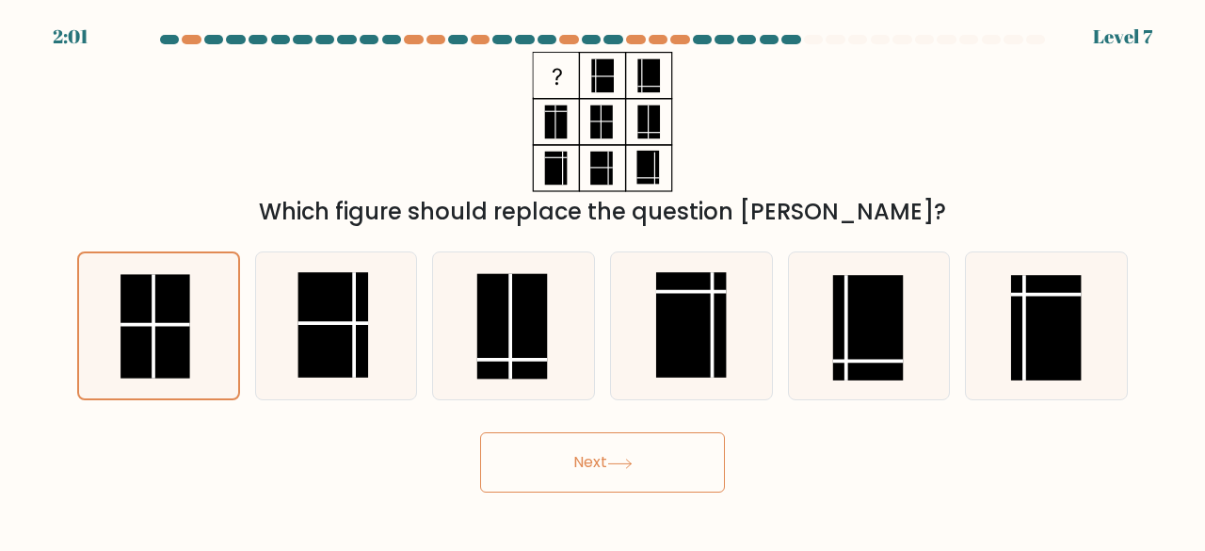
click at [579, 464] on button "Next" at bounding box center [602, 462] width 245 height 60
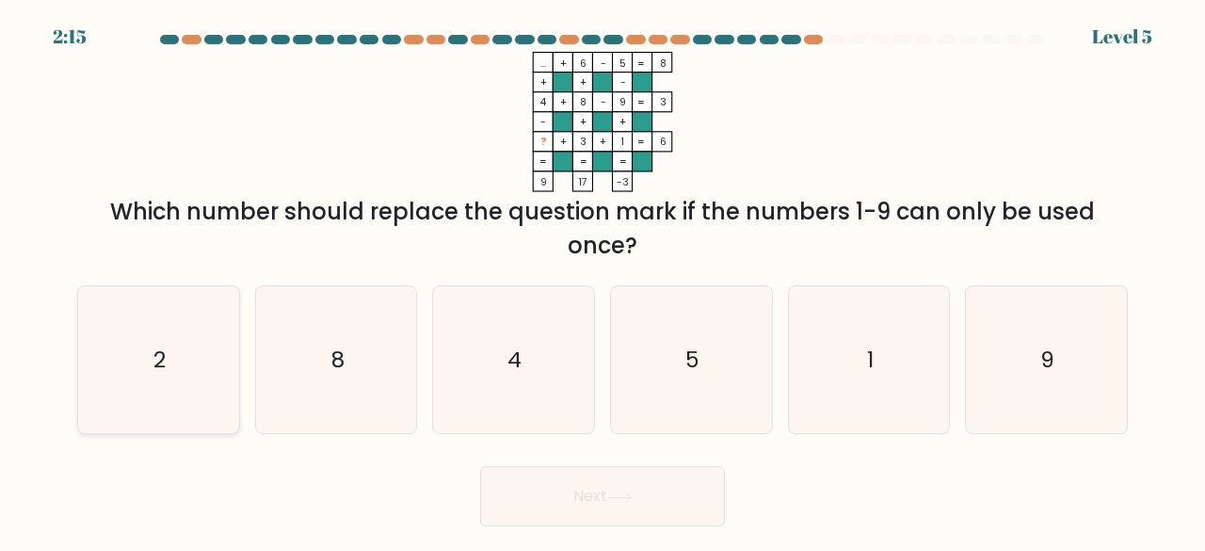
click at [170, 372] on icon "2" at bounding box center [159, 360] width 148 height 148
click at [603, 281] on input "a. 2" at bounding box center [603, 278] width 1 height 5
radio input "true"
click at [588, 500] on button "Next" at bounding box center [602, 496] width 245 height 60
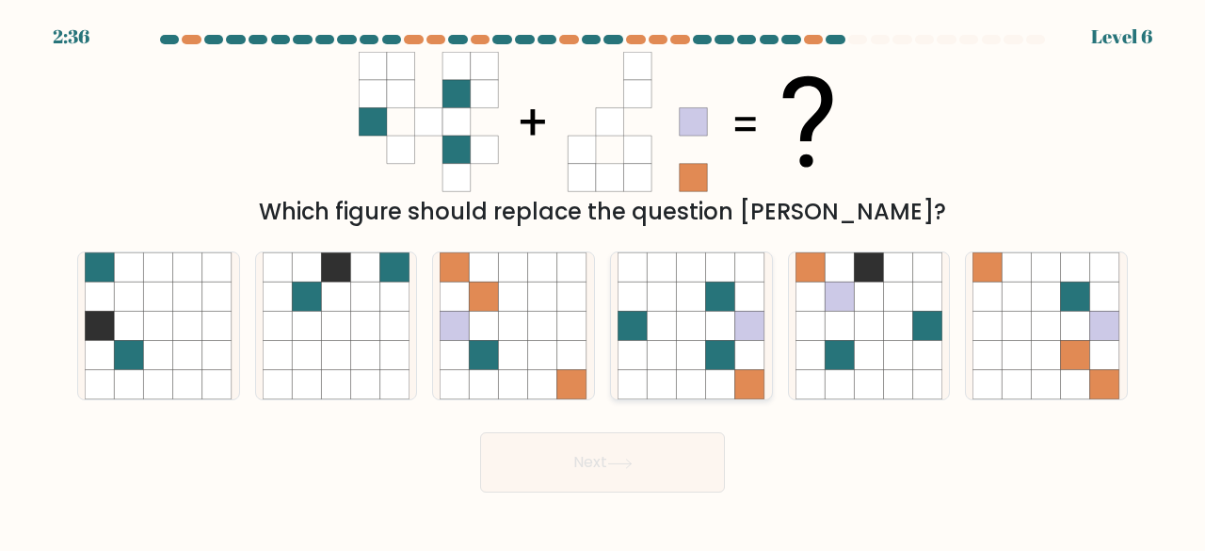
click at [704, 363] on icon at bounding box center [691, 355] width 29 height 29
click at [604, 281] on input "d." at bounding box center [603, 278] width 1 height 5
radio input "true"
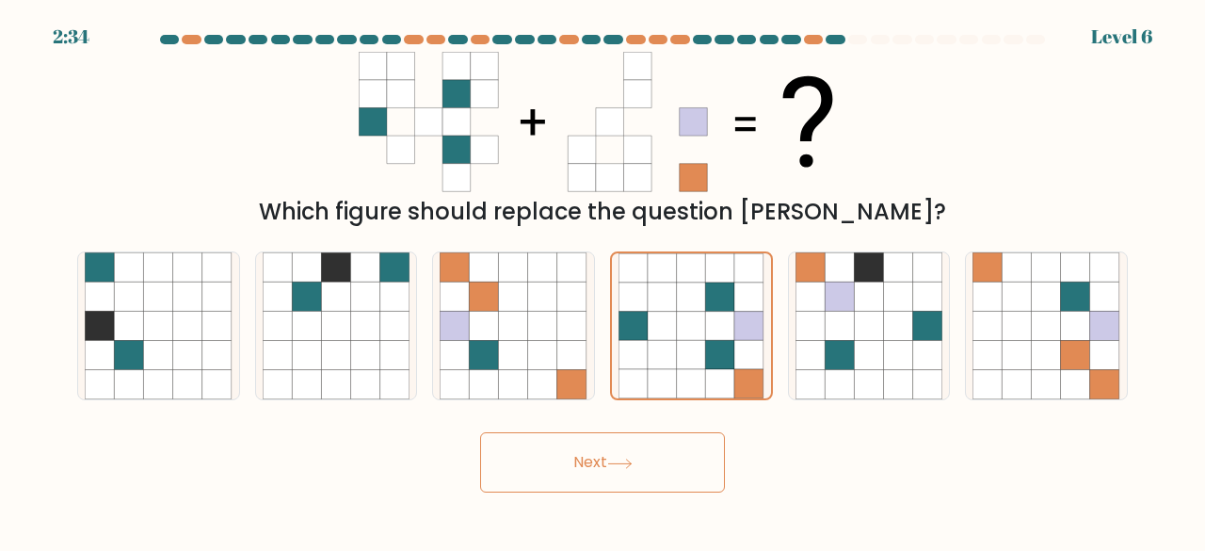
click at [581, 462] on button "Next" at bounding box center [602, 462] width 245 height 60
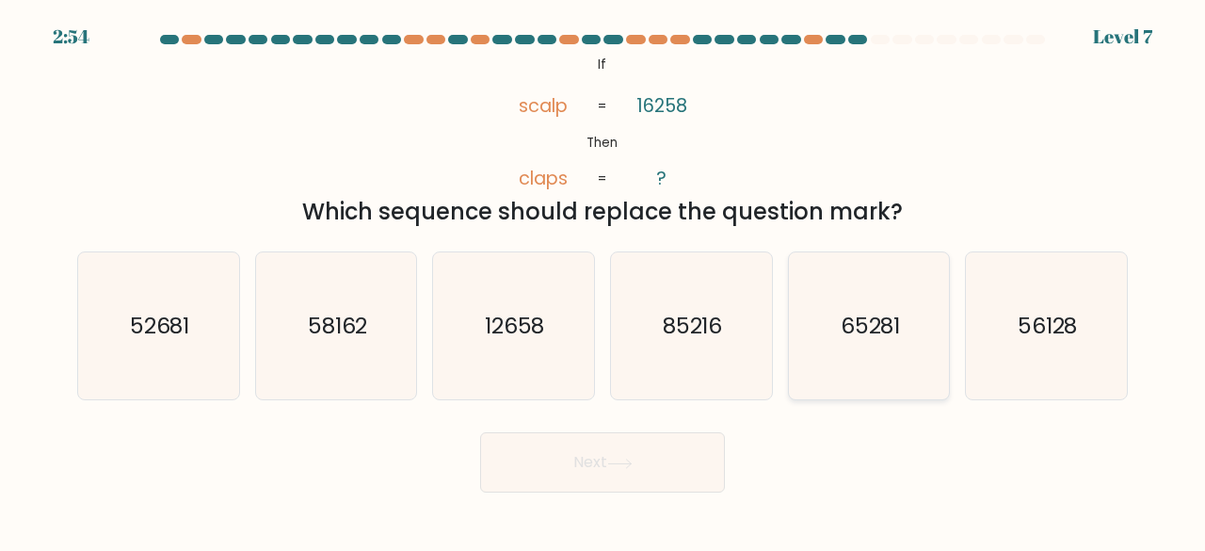
click at [893, 307] on icon "65281" at bounding box center [870, 326] width 148 height 148
click at [604, 281] on input "e. 65281" at bounding box center [603, 278] width 1 height 5
radio input "true"
click at [584, 468] on button "Next" at bounding box center [602, 462] width 245 height 60
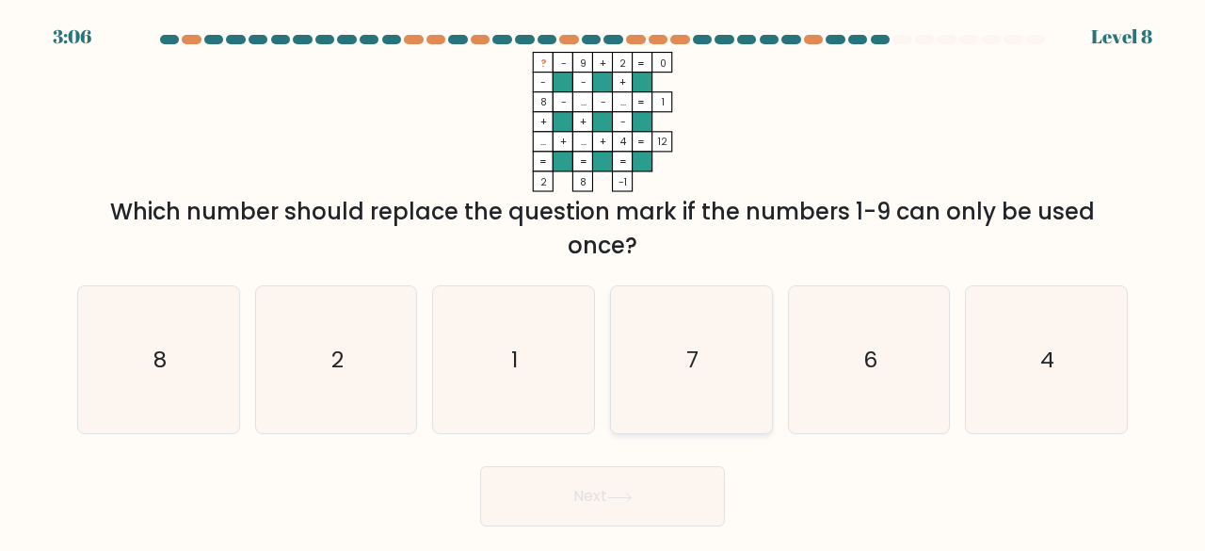
click at [684, 369] on icon "7" at bounding box center [692, 360] width 148 height 148
click at [604, 281] on input "d. 7" at bounding box center [603, 278] width 1 height 5
radio input "true"
click at [595, 496] on button "Next" at bounding box center [602, 496] width 245 height 60
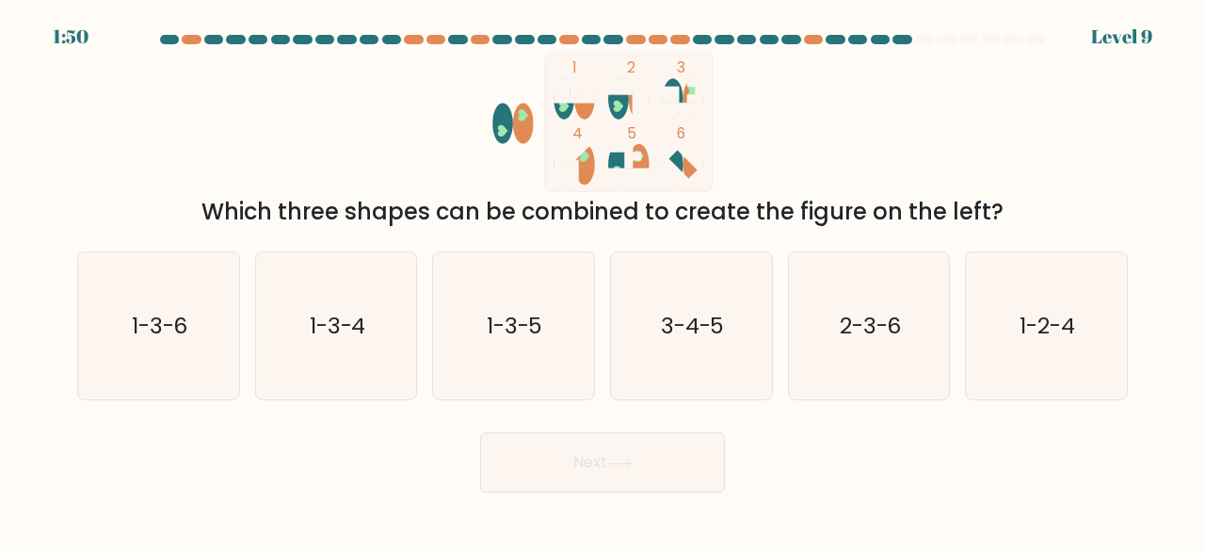
click at [567, 100] on icon at bounding box center [574, 90] width 40 height 24
click at [533, 354] on icon "1-3-5" at bounding box center [514, 326] width 148 height 148
click at [603, 281] on input "c. 1-3-5" at bounding box center [603, 278] width 1 height 5
radio input "true"
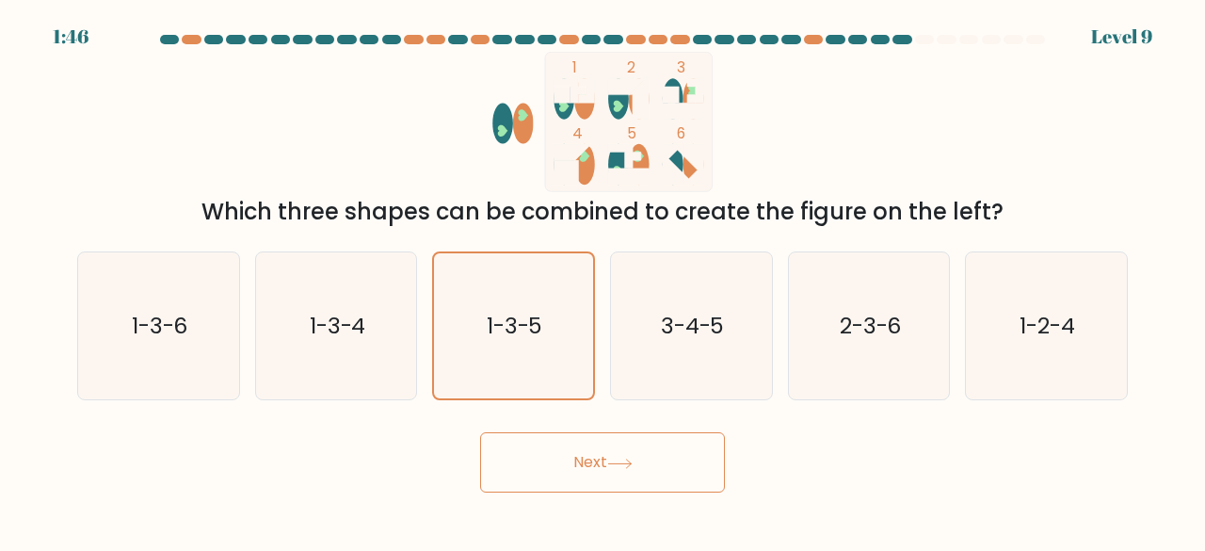
click at [585, 463] on button "Next" at bounding box center [602, 462] width 245 height 60
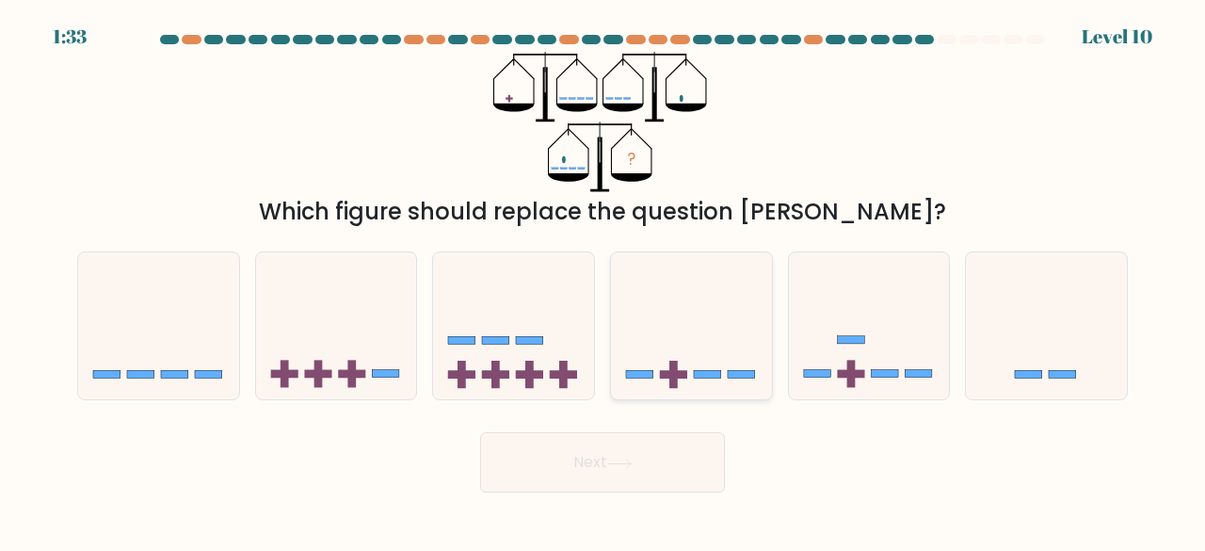
click at [710, 379] on icon at bounding box center [691, 325] width 161 height 133
click at [604, 281] on input "d." at bounding box center [603, 278] width 1 height 5
radio input "true"
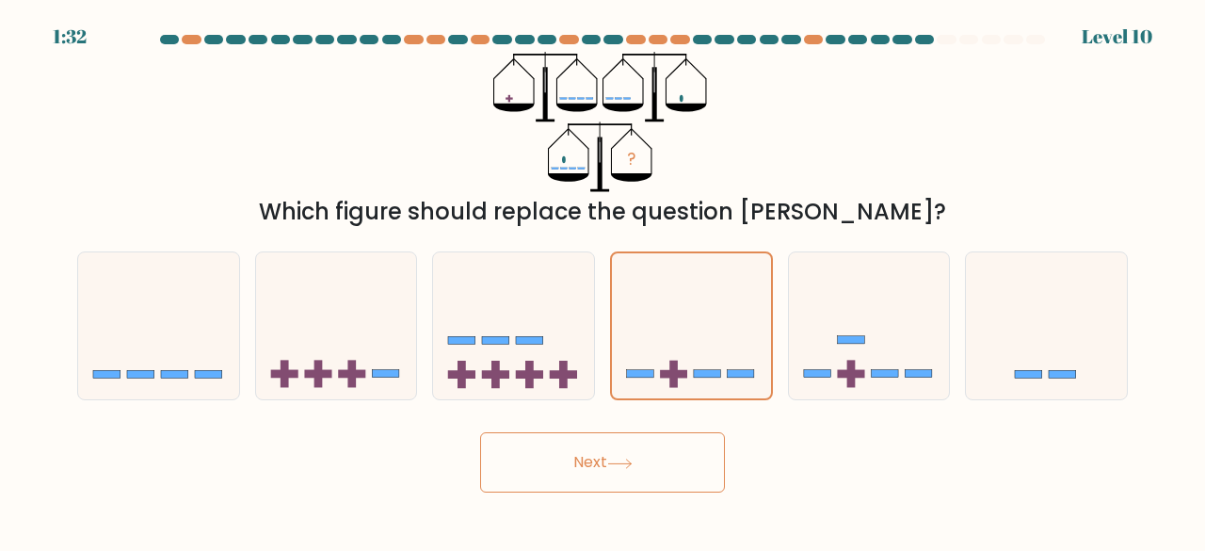
click at [586, 461] on button "Next" at bounding box center [602, 462] width 245 height 60
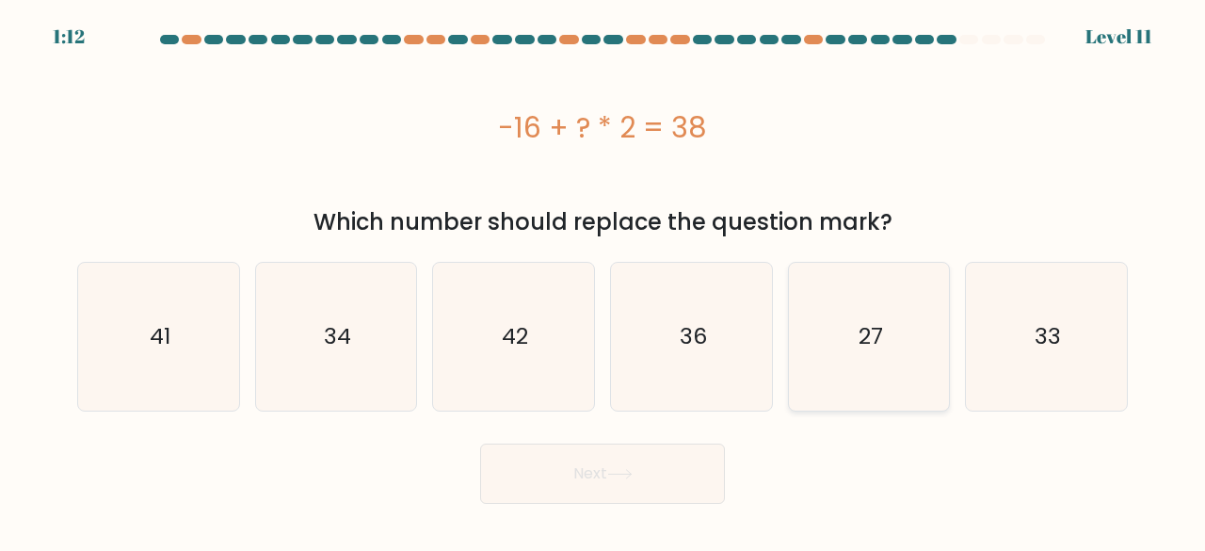
click at [872, 334] on text "27" at bounding box center [871, 336] width 24 height 31
click at [604, 281] on input "e. 27" at bounding box center [603, 278] width 1 height 5
radio input "true"
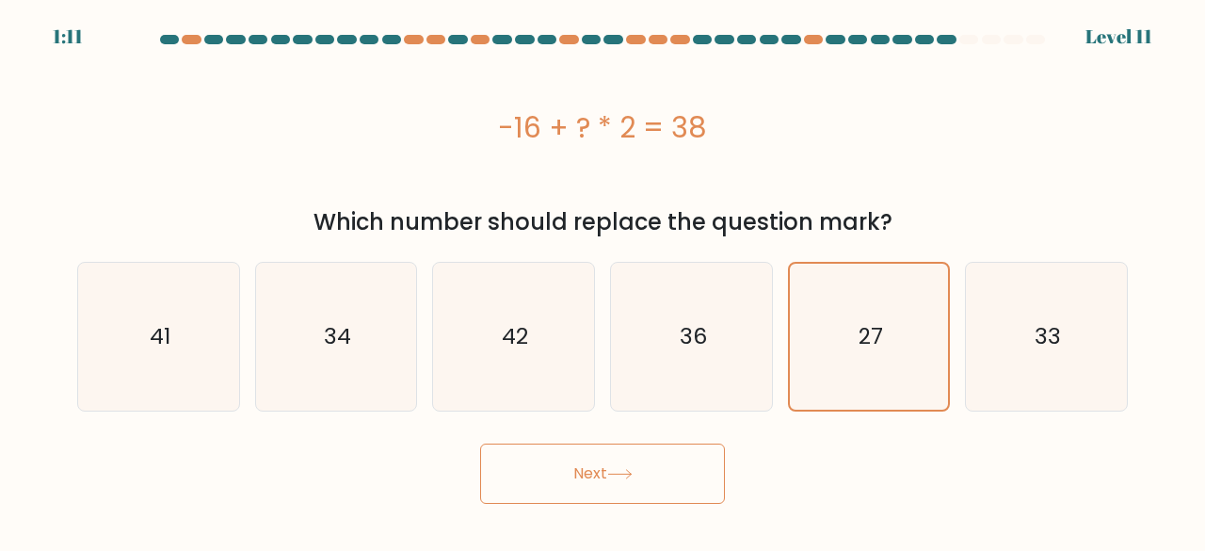
click at [566, 475] on button "Next" at bounding box center [602, 474] width 245 height 60
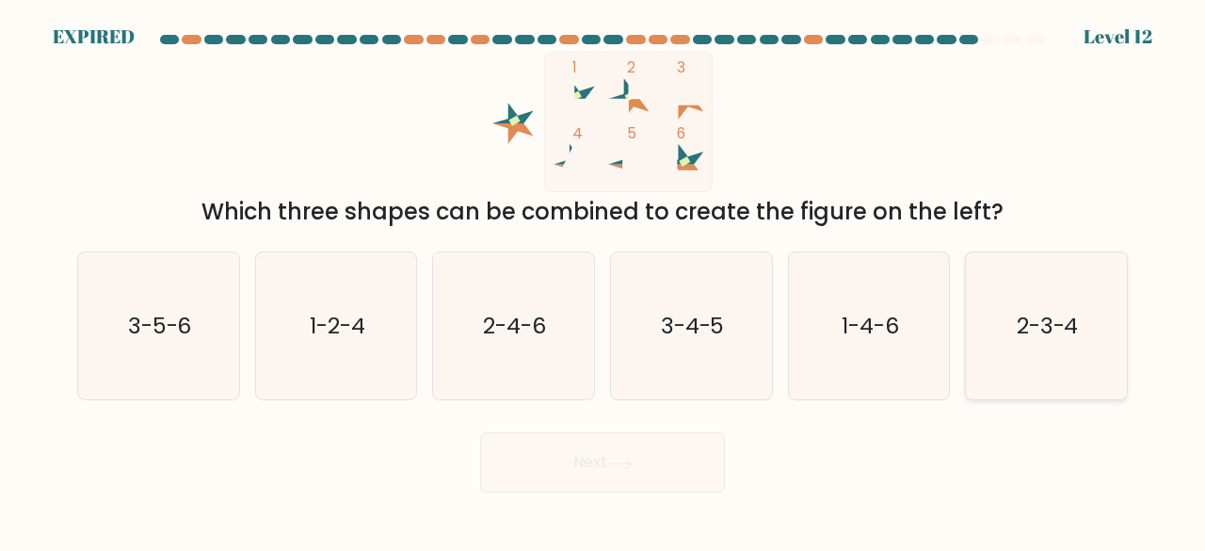
click at [1051, 332] on text "2-3-4" at bounding box center [1048, 325] width 62 height 31
click at [604, 281] on input "f. 2-3-4" at bounding box center [603, 278] width 1 height 5
radio input "true"
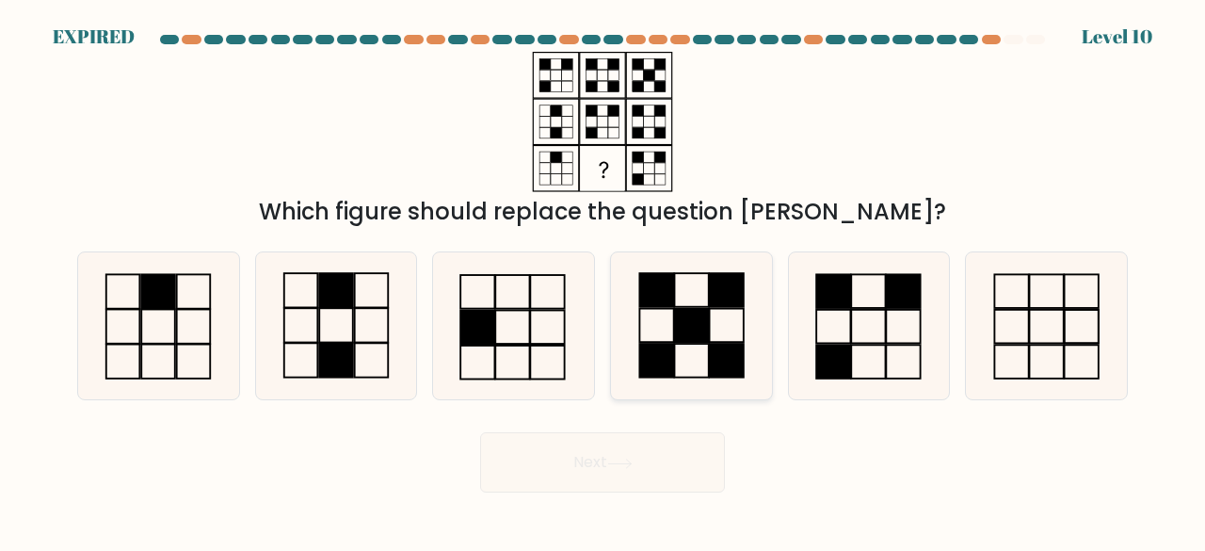
click at [691, 331] on rect at bounding box center [692, 326] width 34 height 34
click at [604, 281] on input "d." at bounding box center [603, 278] width 1 height 5
radio input "true"
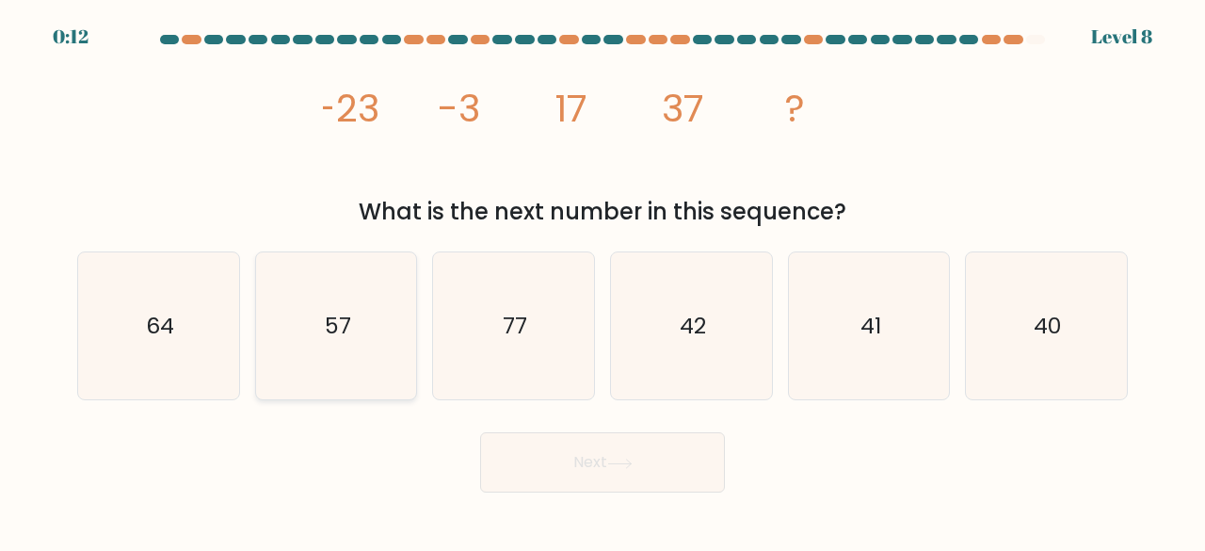
click at [336, 319] on text "57" at bounding box center [338, 325] width 26 height 31
click at [603, 281] on input "b. 57" at bounding box center [603, 278] width 1 height 5
radio input "true"
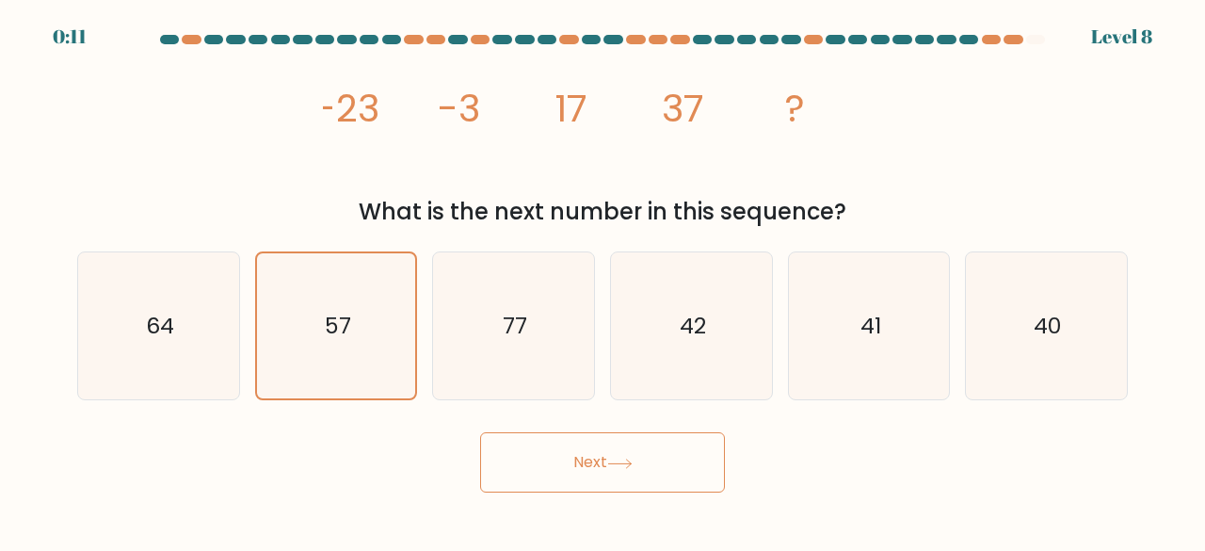
click at [578, 463] on button "Next" at bounding box center [602, 462] width 245 height 60
click at [576, 461] on button "Next" at bounding box center [602, 462] width 245 height 60
click at [588, 462] on button "Next" at bounding box center [602, 462] width 245 height 60
click at [335, 334] on text "57" at bounding box center [338, 326] width 26 height 30
click at [603, 281] on input "b. 57" at bounding box center [603, 278] width 1 height 5
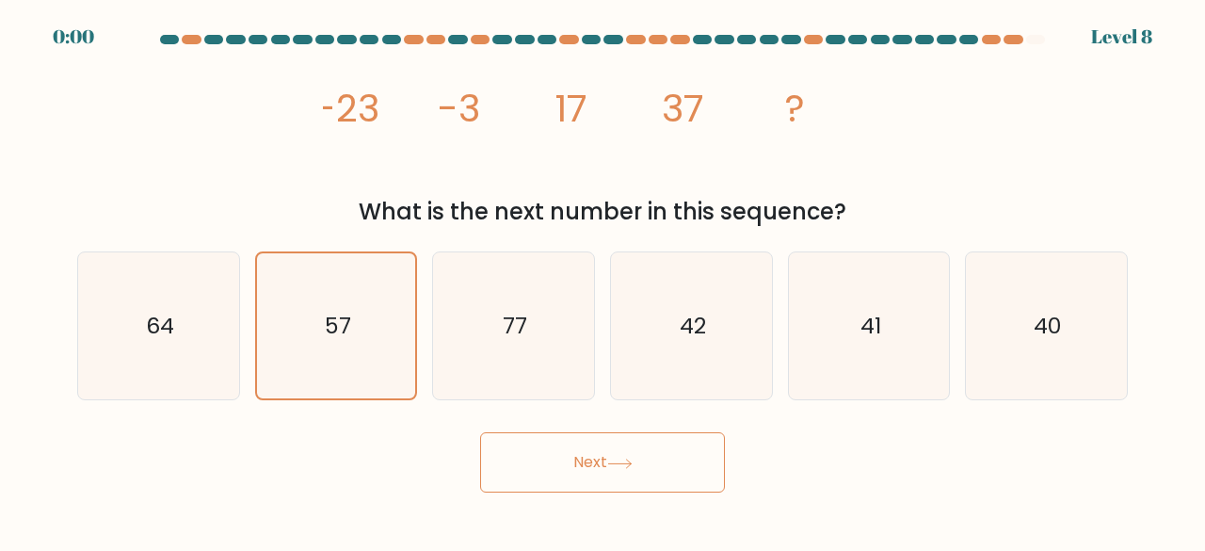
click at [582, 461] on div "Next" at bounding box center [603, 458] width 1074 height 70
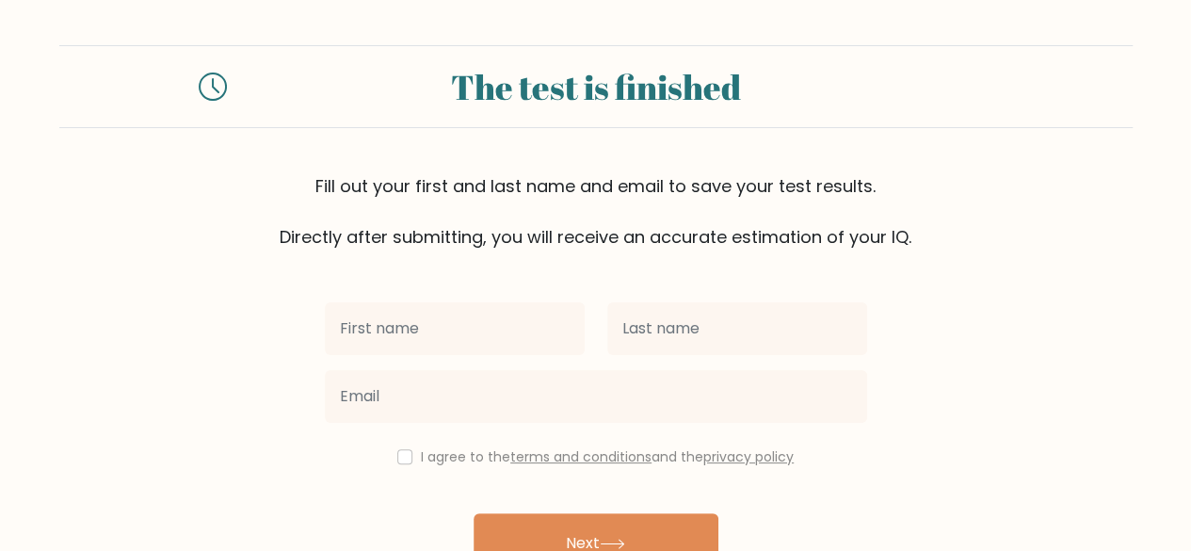
click at [412, 322] on input "text" at bounding box center [455, 328] width 260 height 53
type input "Priya"
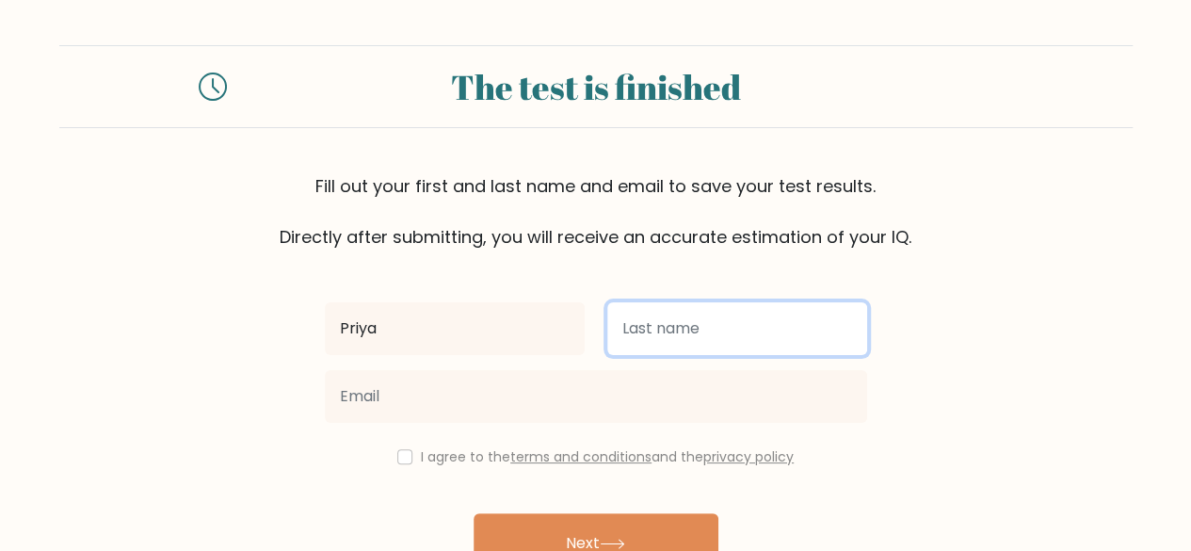
click at [664, 329] on input "text" at bounding box center [737, 328] width 260 height 53
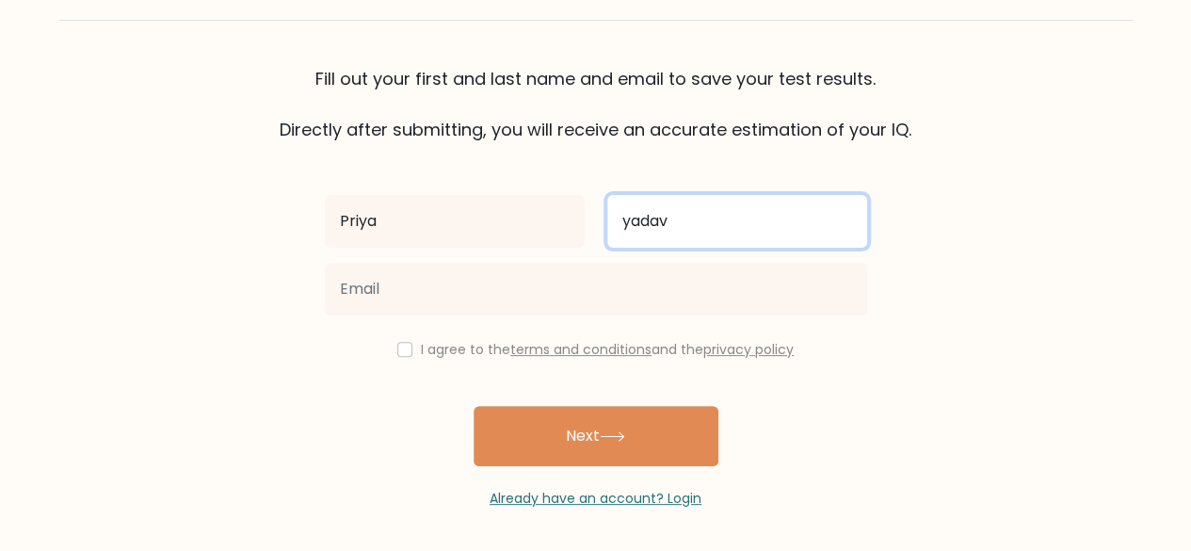
scroll to position [108, 0]
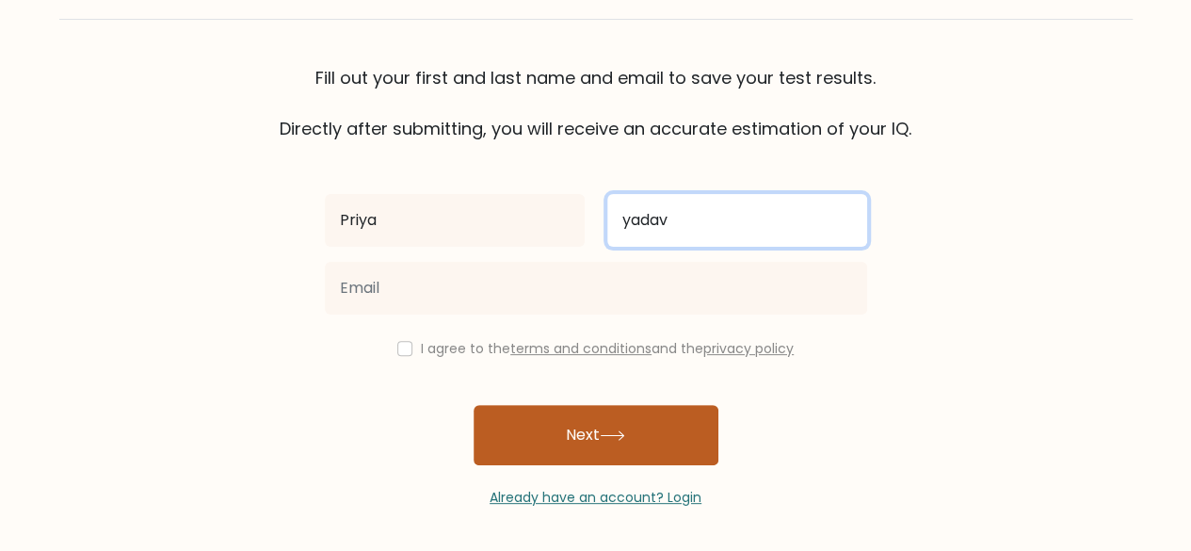
type input "yadav"
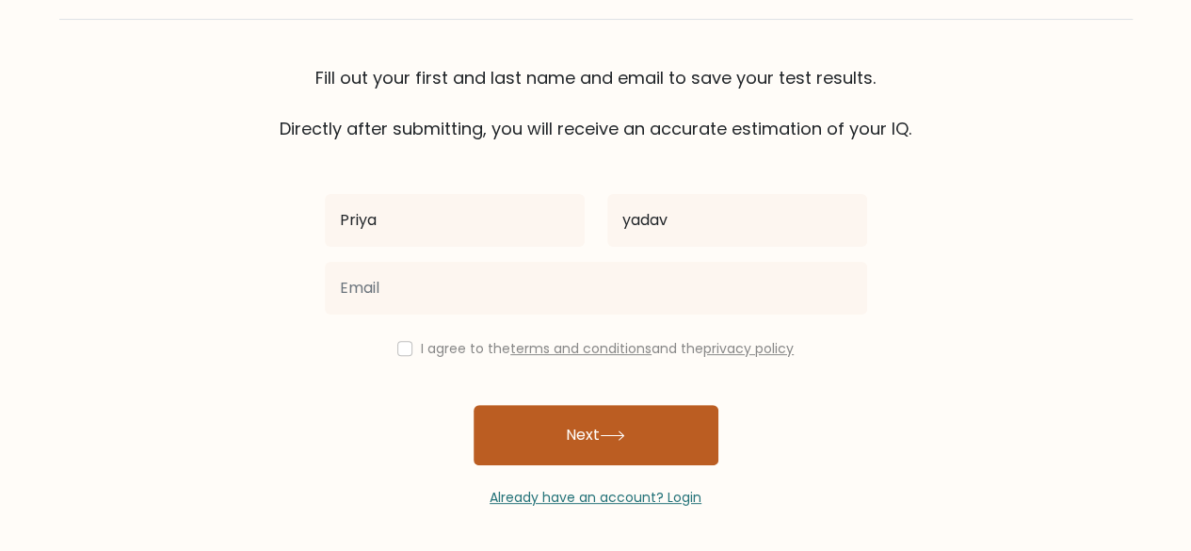
click at [577, 450] on button "Next" at bounding box center [596, 435] width 245 height 60
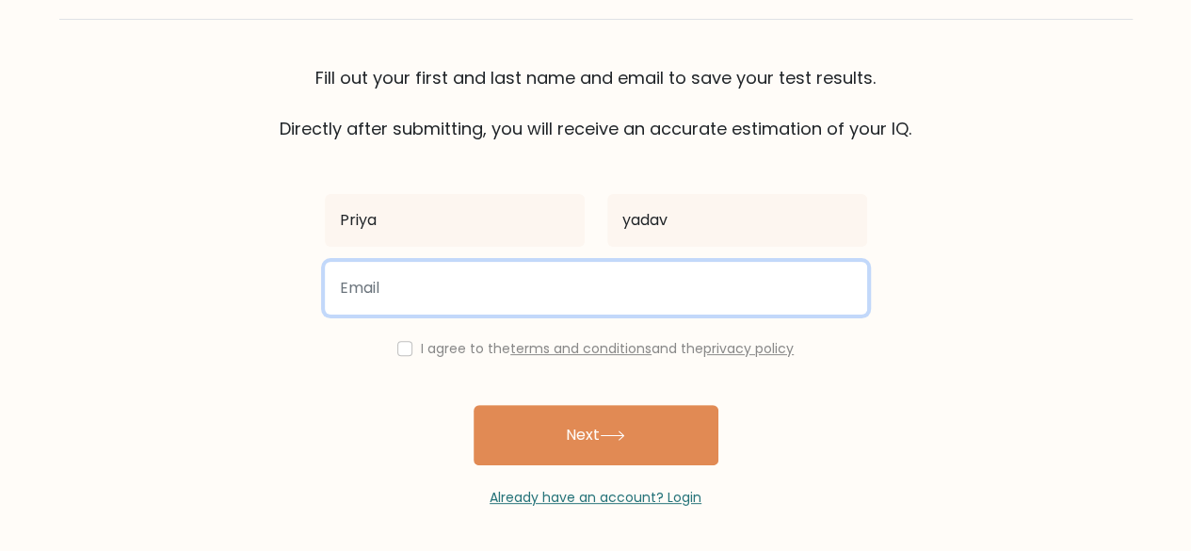
click at [478, 293] on input "email" at bounding box center [596, 288] width 542 height 53
click at [365, 284] on input "email" at bounding box center [596, 288] width 542 height 53
type input "priyayadav15794@gmail.com"
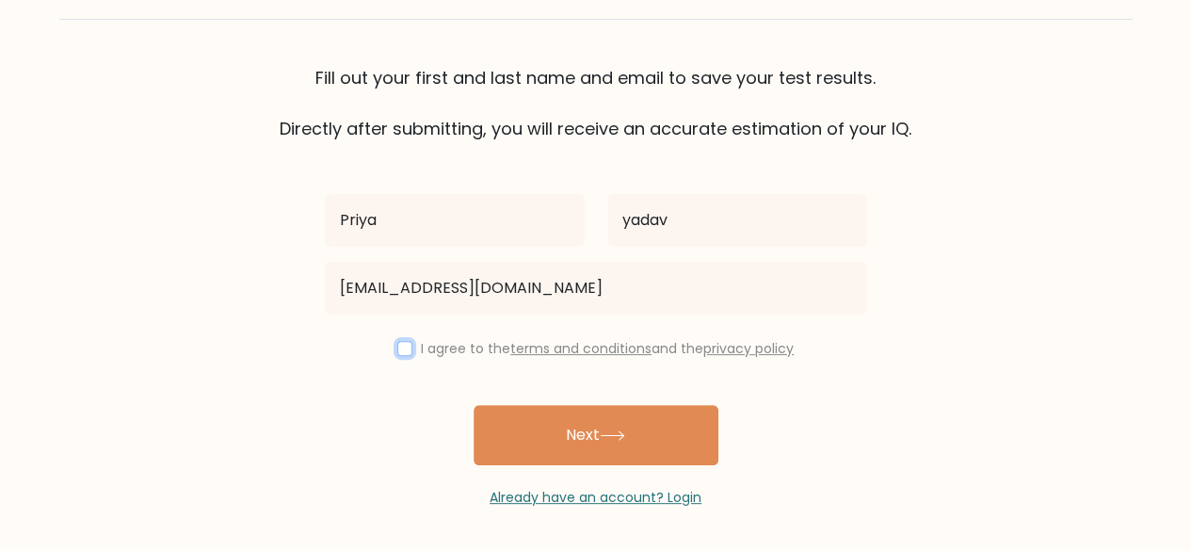
click at [398, 353] on input "checkbox" at bounding box center [404, 348] width 15 height 15
checkbox input "true"
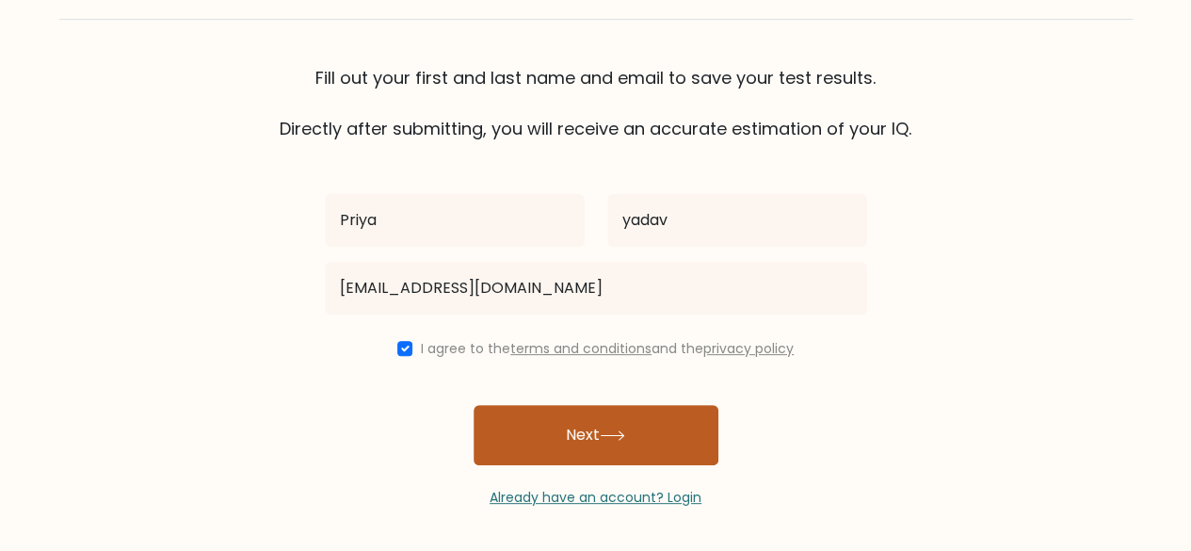
click at [636, 436] on button "Next" at bounding box center [596, 435] width 245 height 60
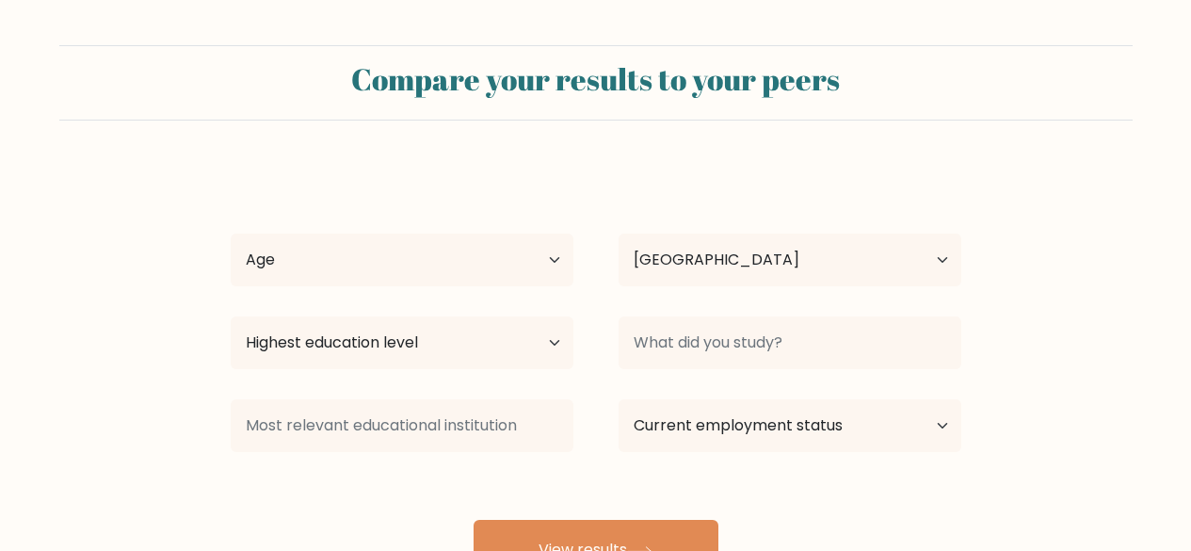
select select "IN"
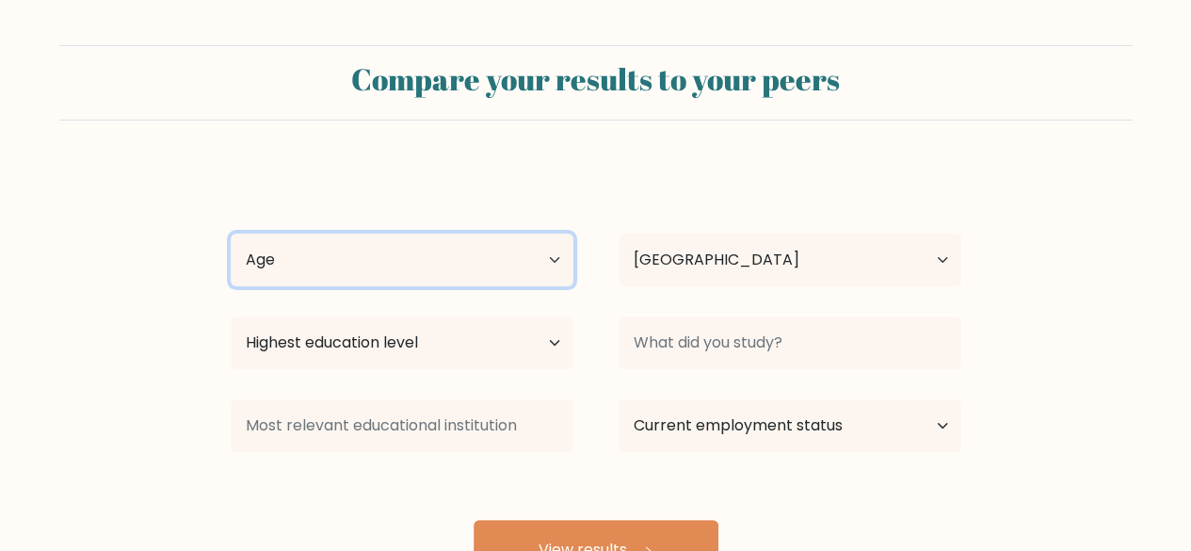
click at [556, 252] on select "Age Under [DEMOGRAPHIC_DATA] [DEMOGRAPHIC_DATA] [DEMOGRAPHIC_DATA] [DEMOGRAPHIC…" at bounding box center [402, 260] width 343 height 53
select select "25_34"
click at [231, 234] on select "Age Under 18 years old 18-24 years old 25-34 years old 35-44 years old 45-54 ye…" at bounding box center [402, 260] width 343 height 53
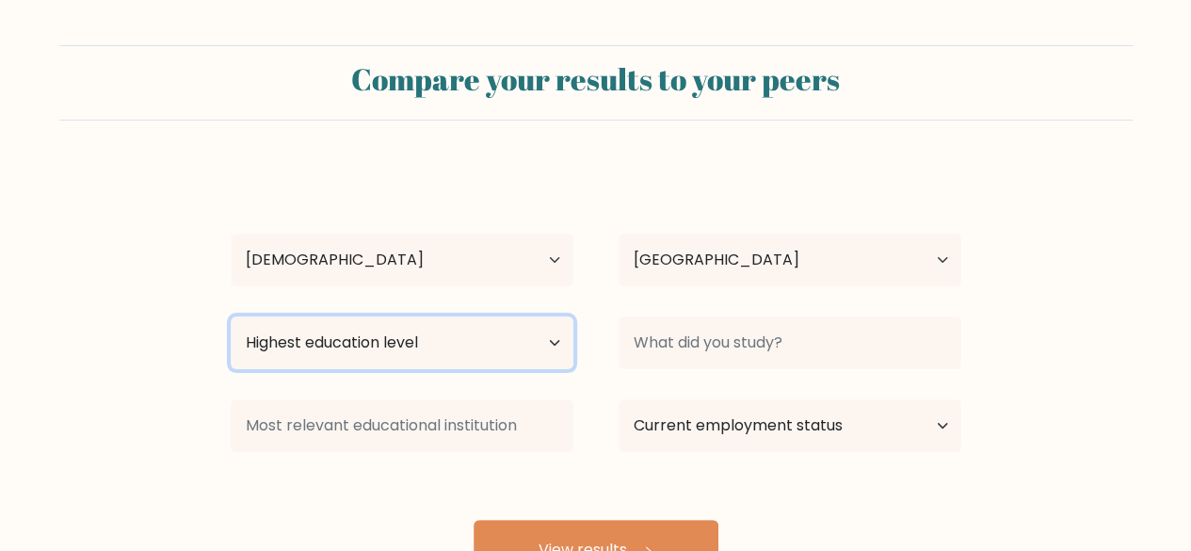
click at [557, 341] on select "Highest education level No schooling Primary Lower Secondary Upper Secondary Oc…" at bounding box center [402, 342] width 343 height 53
select select "masters_degree"
click at [231, 316] on select "Highest education level No schooling Primary Lower Secondary Upper Secondary Oc…" at bounding box center [402, 342] width 343 height 53
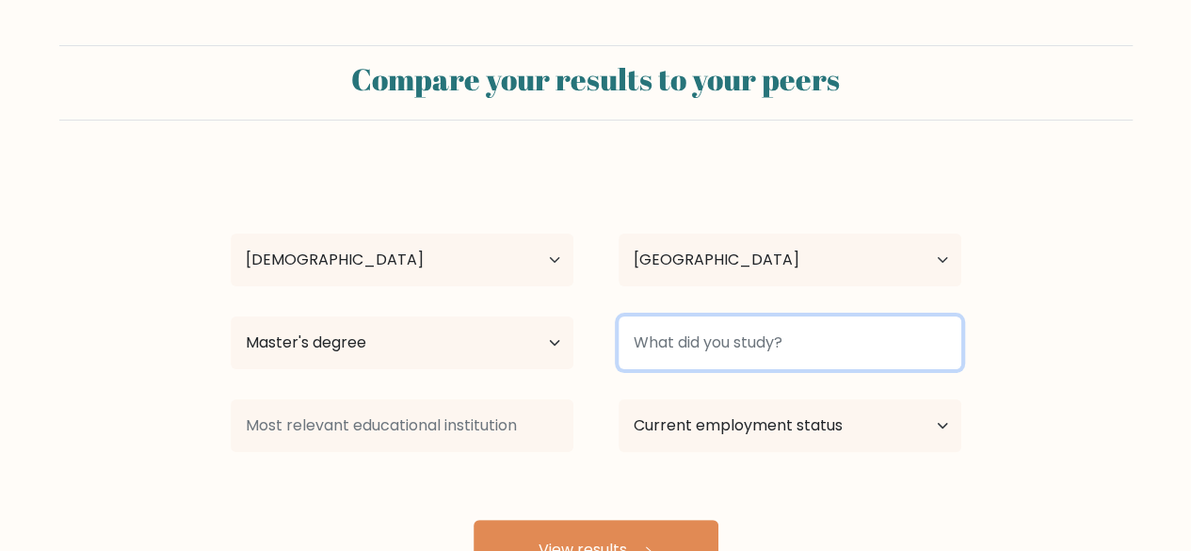
click at [912, 345] on input at bounding box center [790, 342] width 343 height 53
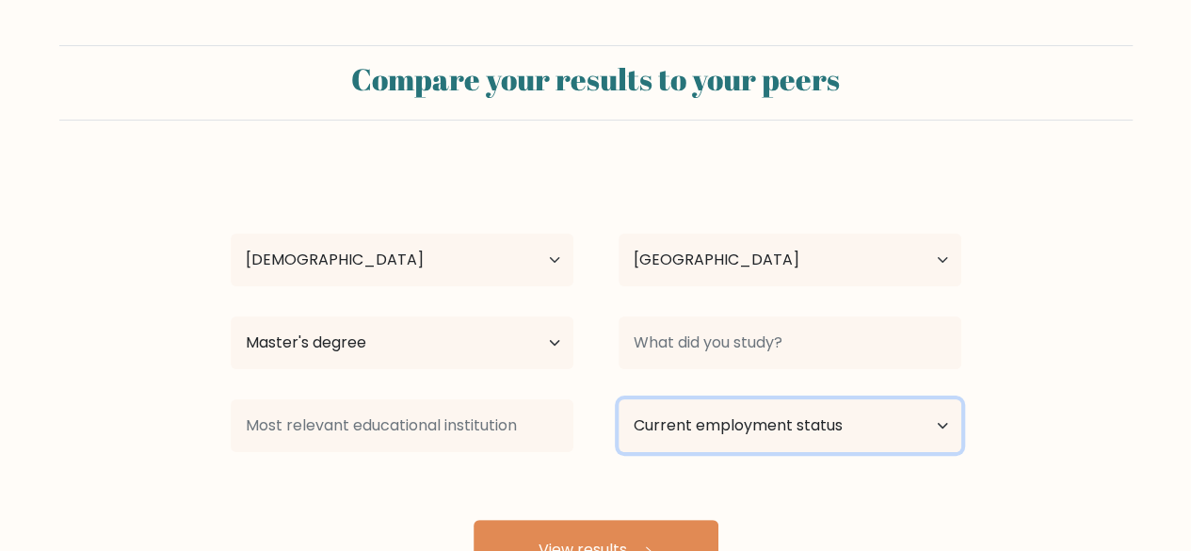
click at [942, 423] on select "Current employment status Employed Student Retired Other / prefer not to answer" at bounding box center [790, 425] width 343 height 53
select select "employed"
click at [619, 399] on select "Current employment status Employed Student Retired Other / prefer not to answer" at bounding box center [790, 425] width 343 height 53
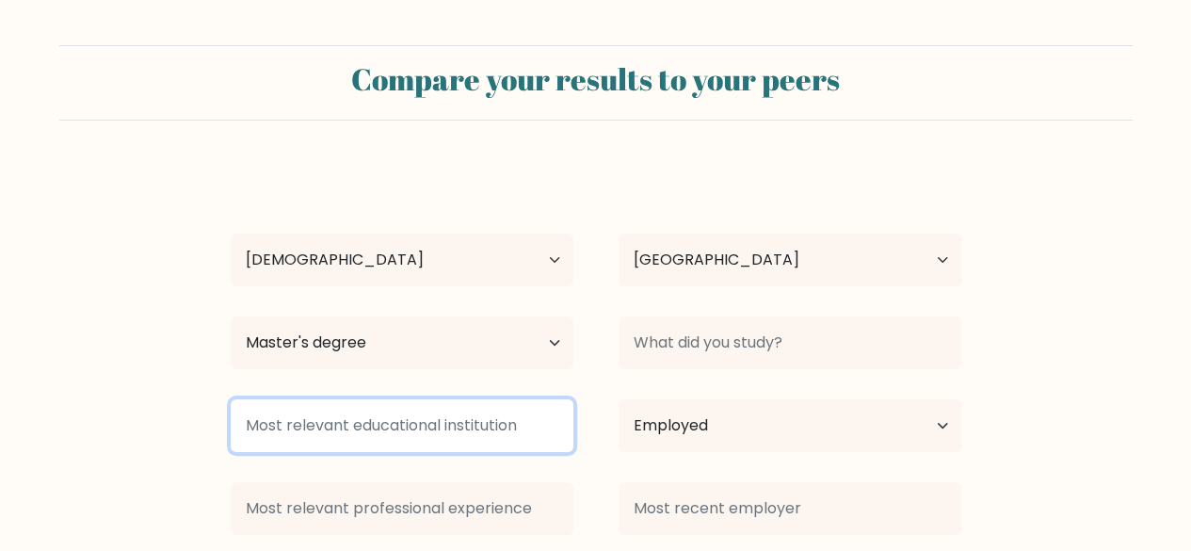
click at [424, 426] on input at bounding box center [402, 425] width 343 height 53
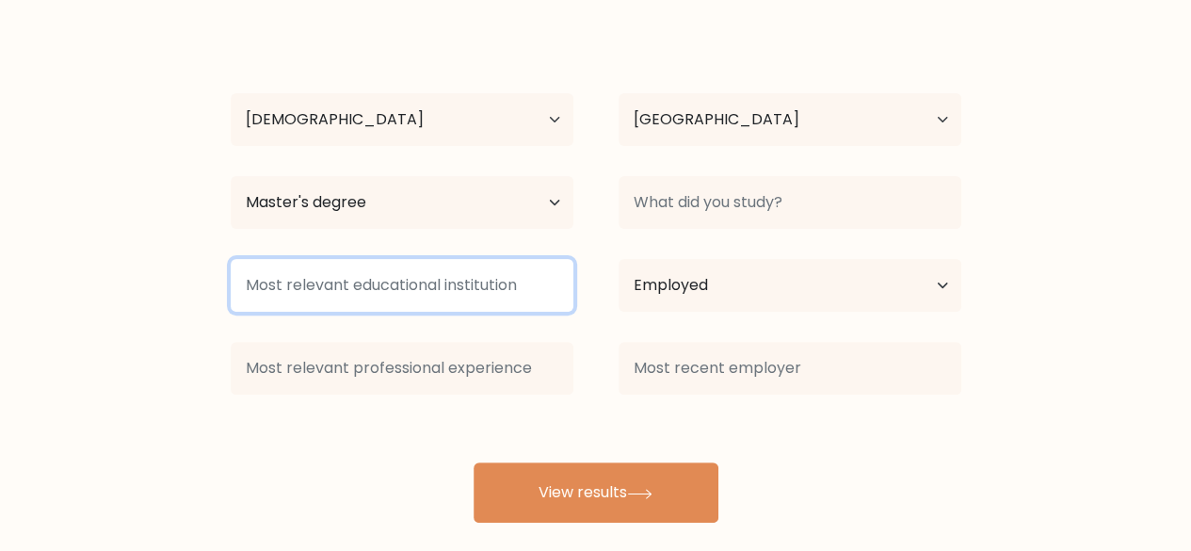
scroll to position [162, 0]
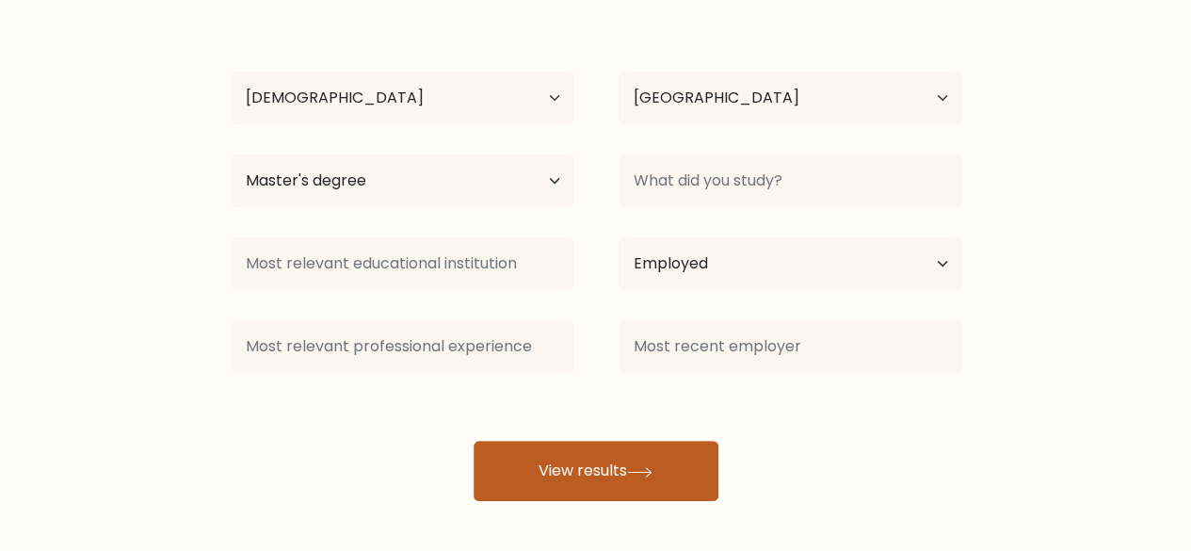
click at [587, 475] on button "View results" at bounding box center [596, 471] width 245 height 60
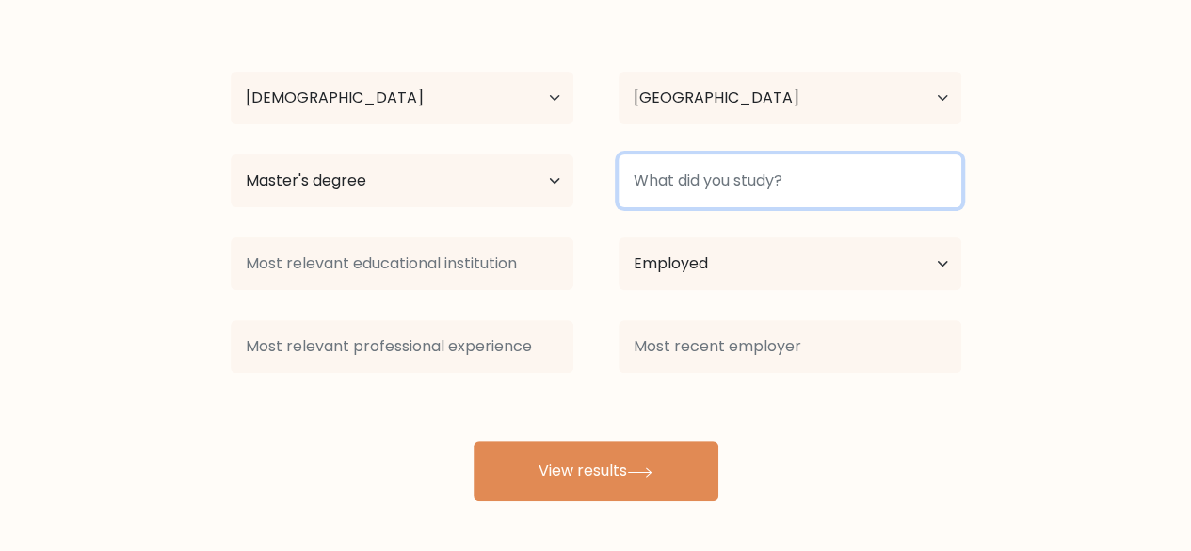
click at [708, 187] on input at bounding box center [790, 180] width 343 height 53
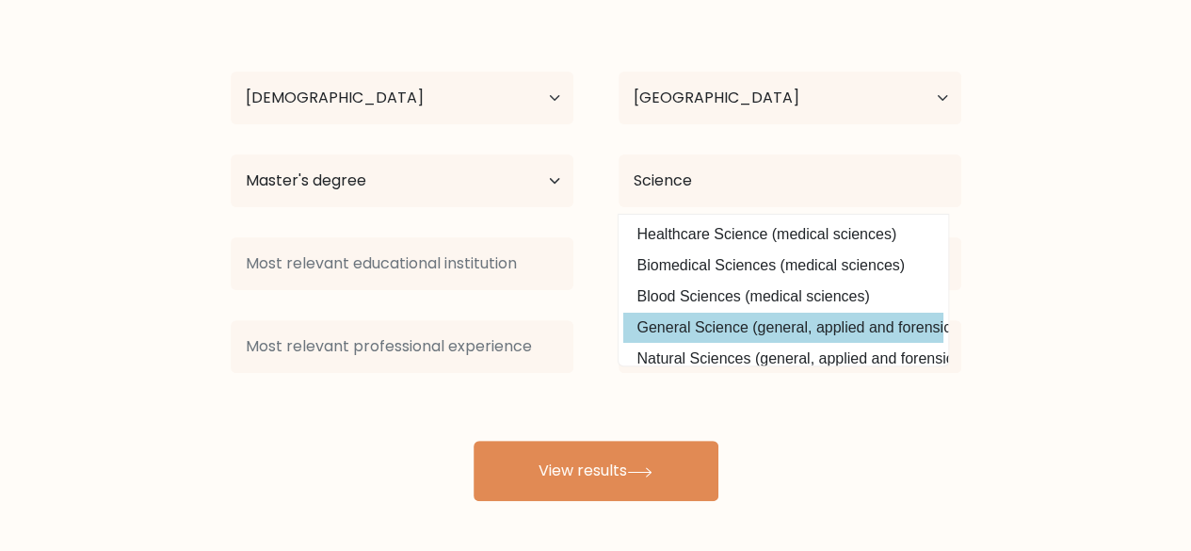
click at [731, 330] on option "General Science (general, applied and forensic sciences)" at bounding box center [783, 328] width 320 height 30
type input "General Science"
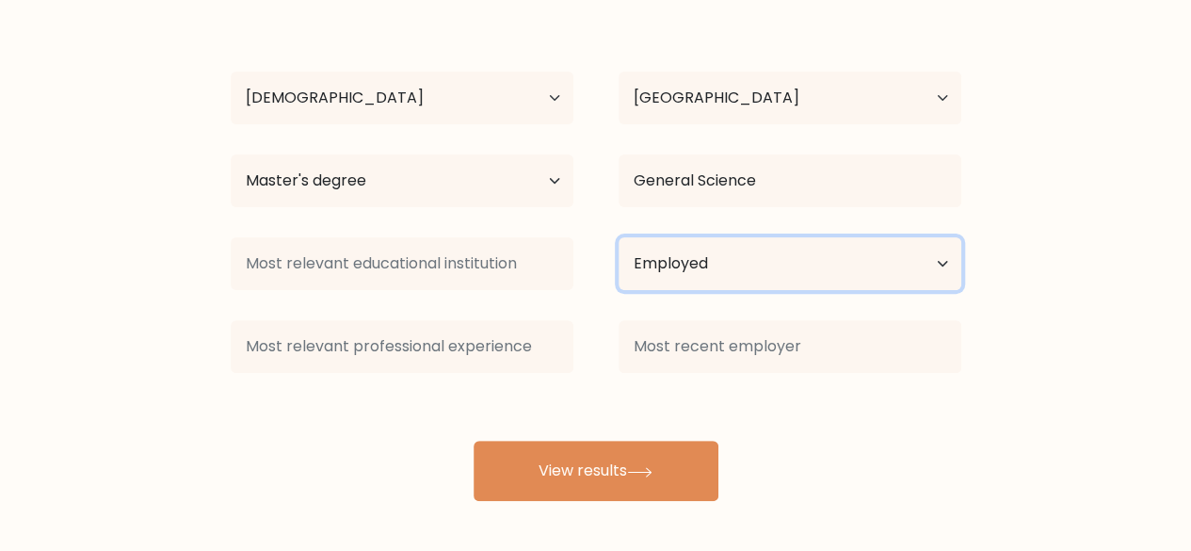
click at [949, 259] on select "Current employment status Employed Student Retired Other / prefer not to answer" at bounding box center [790, 263] width 343 height 53
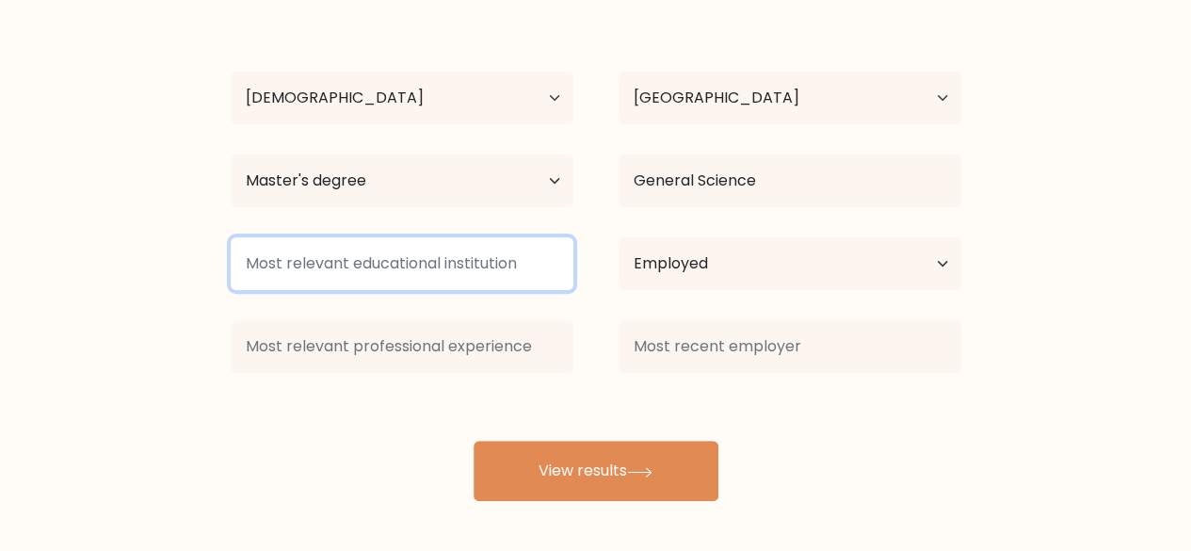
click at [446, 272] on input at bounding box center [402, 263] width 343 height 53
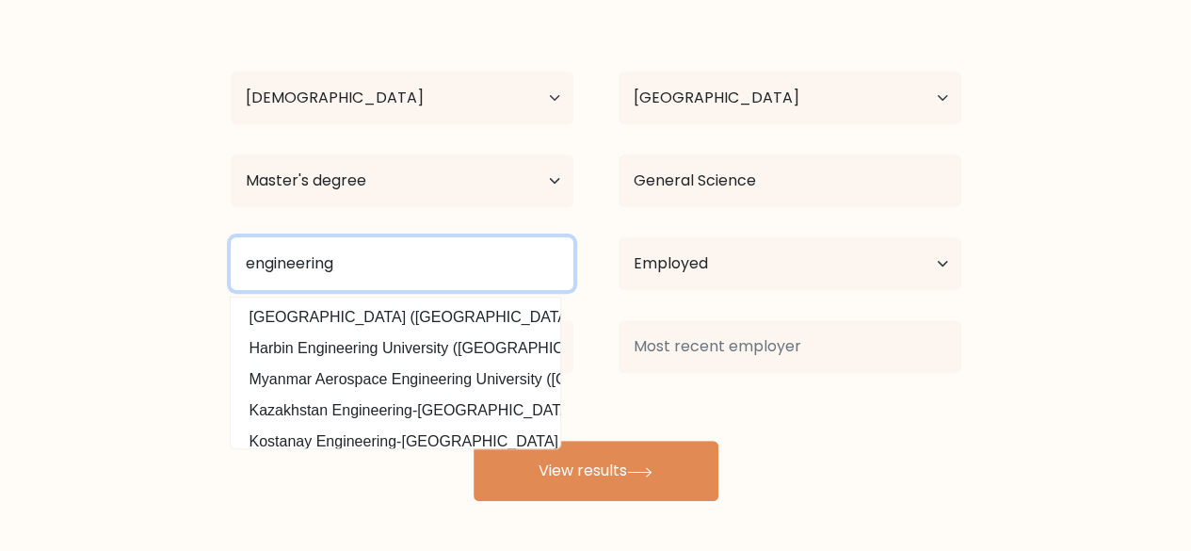
click at [392, 272] on input "engineering" at bounding box center [402, 263] width 343 height 53
type input "engineering"
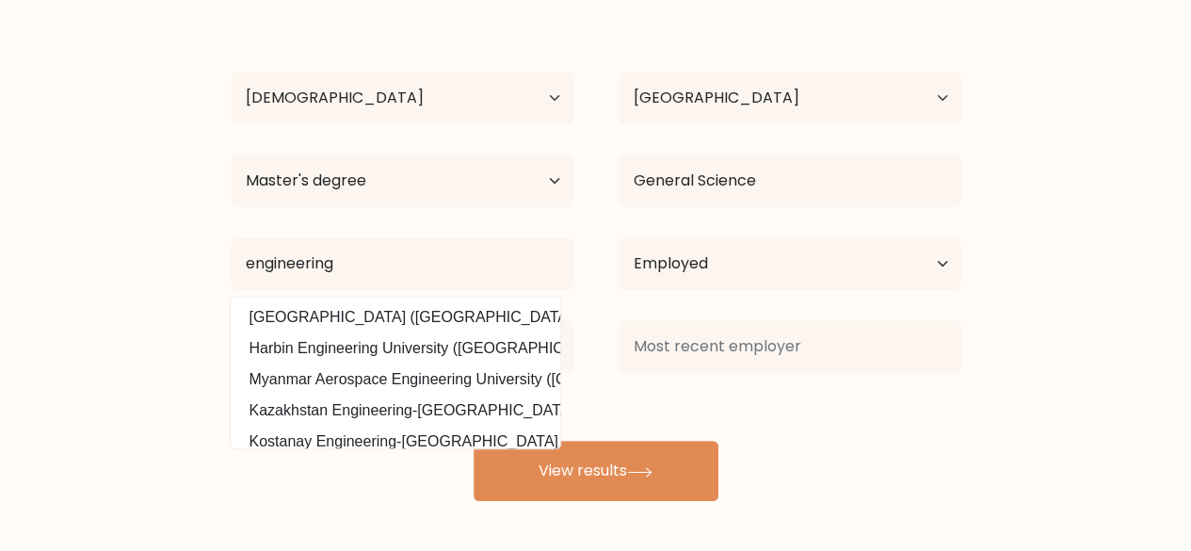
click at [878, 438] on div "Priya yadav Age Under 18 years old 18-24 years old 25-34 years old 35-44 years …" at bounding box center [595, 252] width 753 height 497
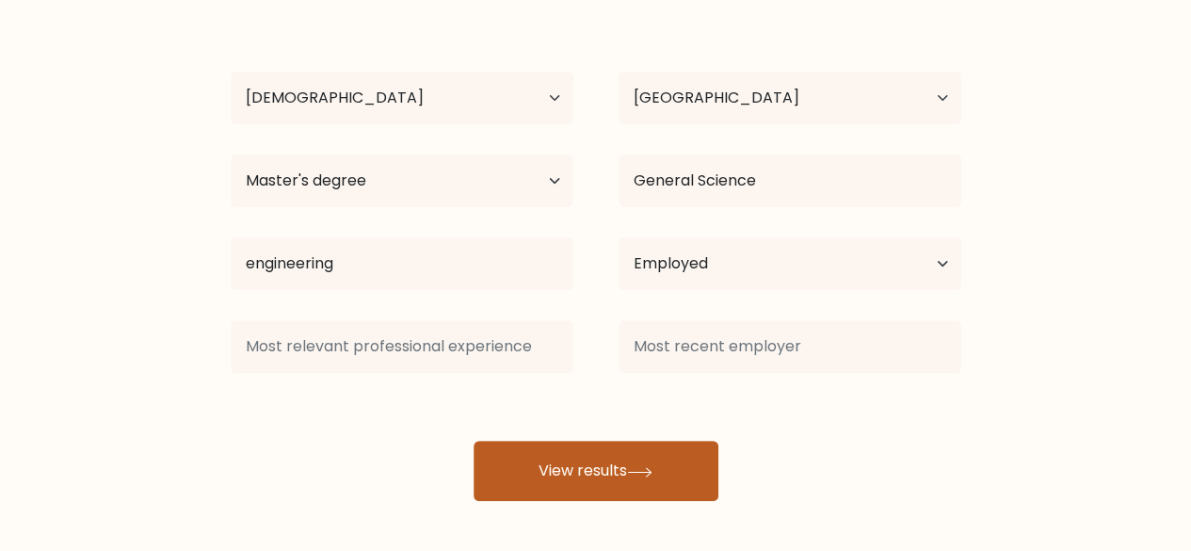
click at [595, 478] on button "View results" at bounding box center [596, 471] width 245 height 60
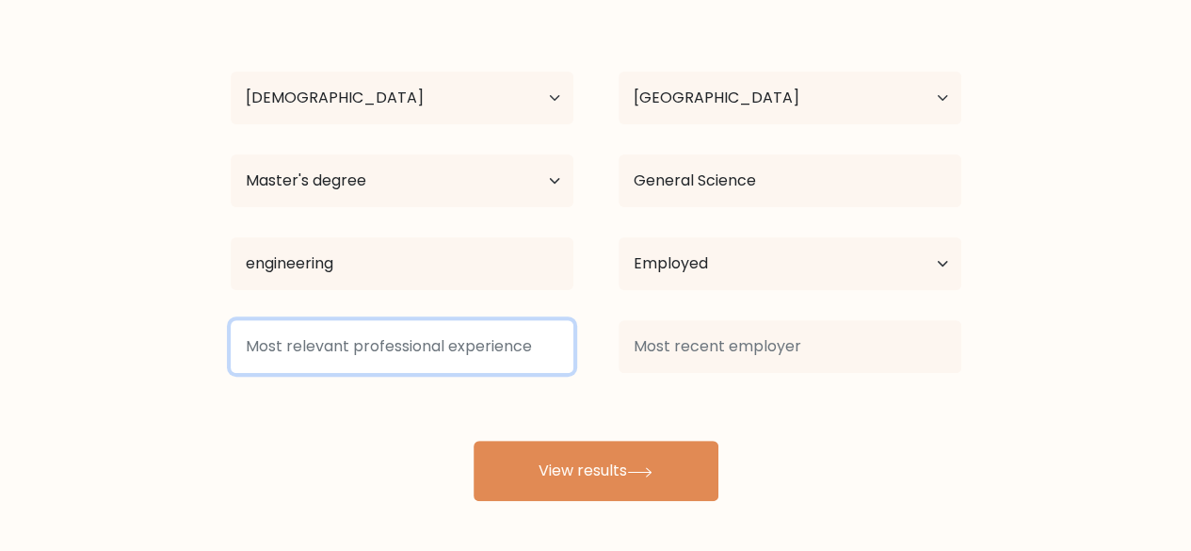
click at [383, 347] on input at bounding box center [402, 346] width 343 height 53
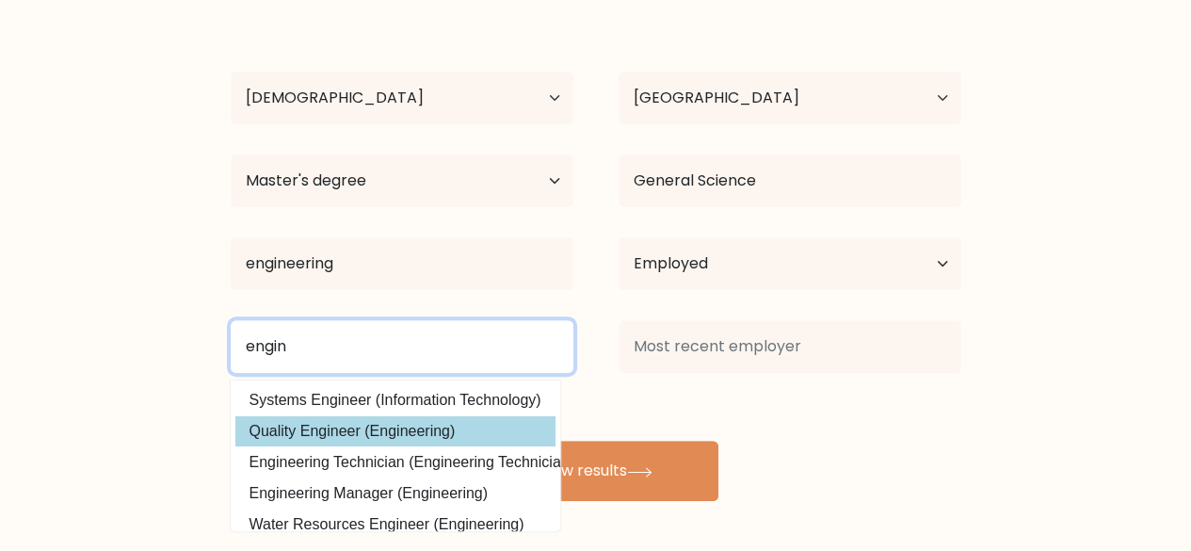
type input "engin"
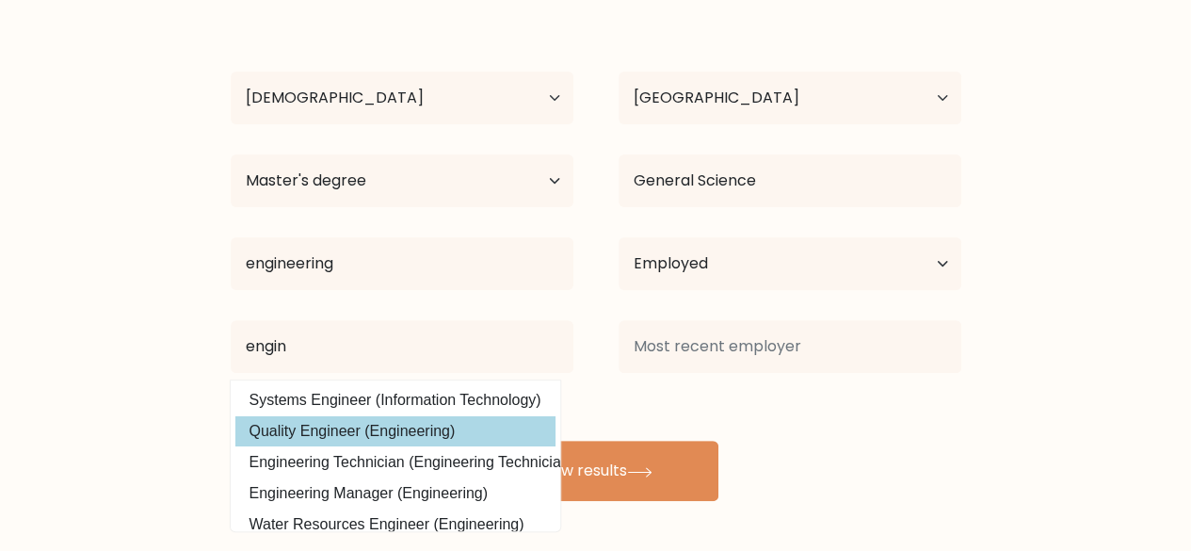
click at [342, 428] on div "Priya yadav Age Under 18 years old 18-24 years old 25-34 years old 35-44 years …" at bounding box center [595, 252] width 753 height 497
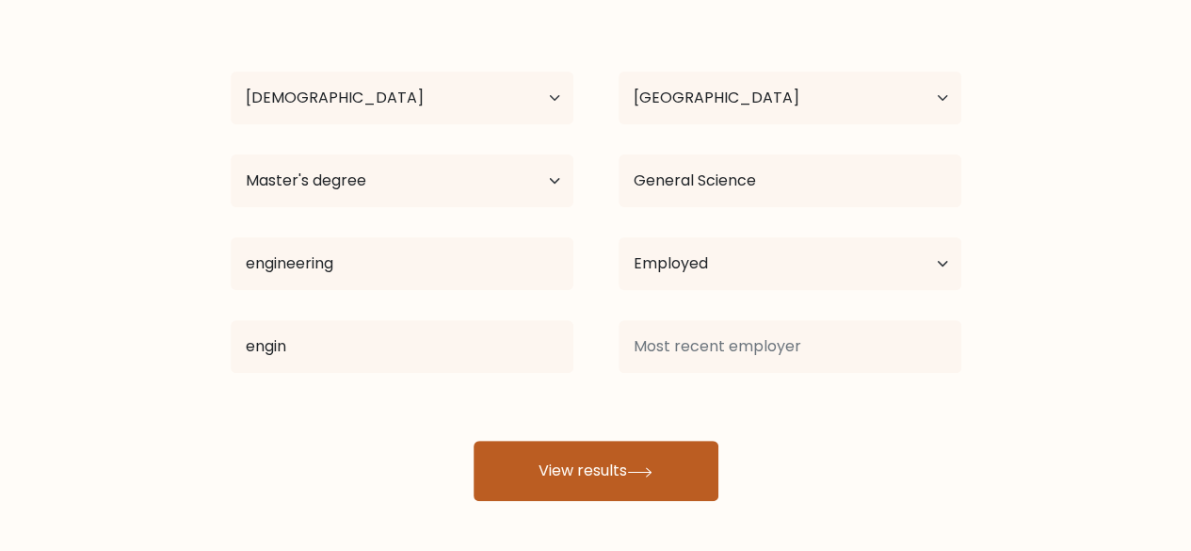
click at [635, 463] on button "View results" at bounding box center [596, 471] width 245 height 60
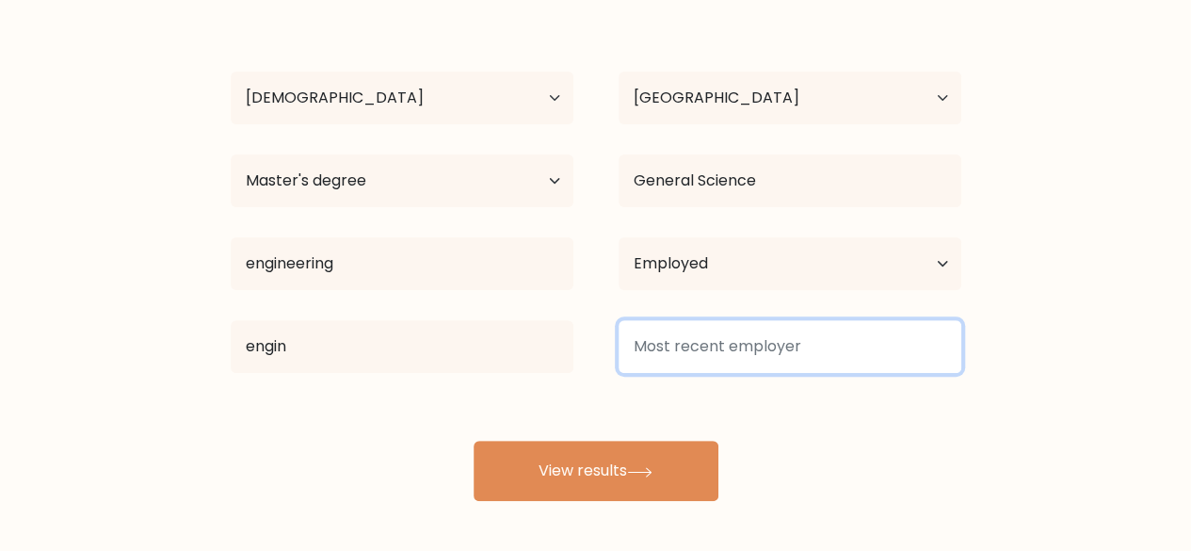
click at [767, 342] on input at bounding box center [790, 346] width 343 height 53
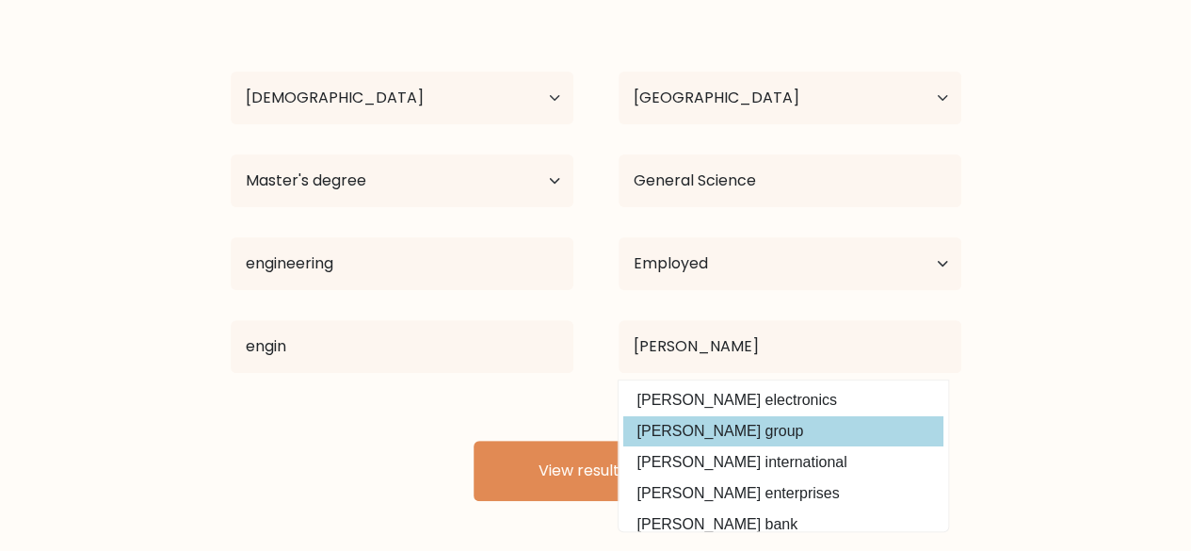
click at [702, 427] on option "laxmi group" at bounding box center [783, 431] width 320 height 30
type input "laxmi group"
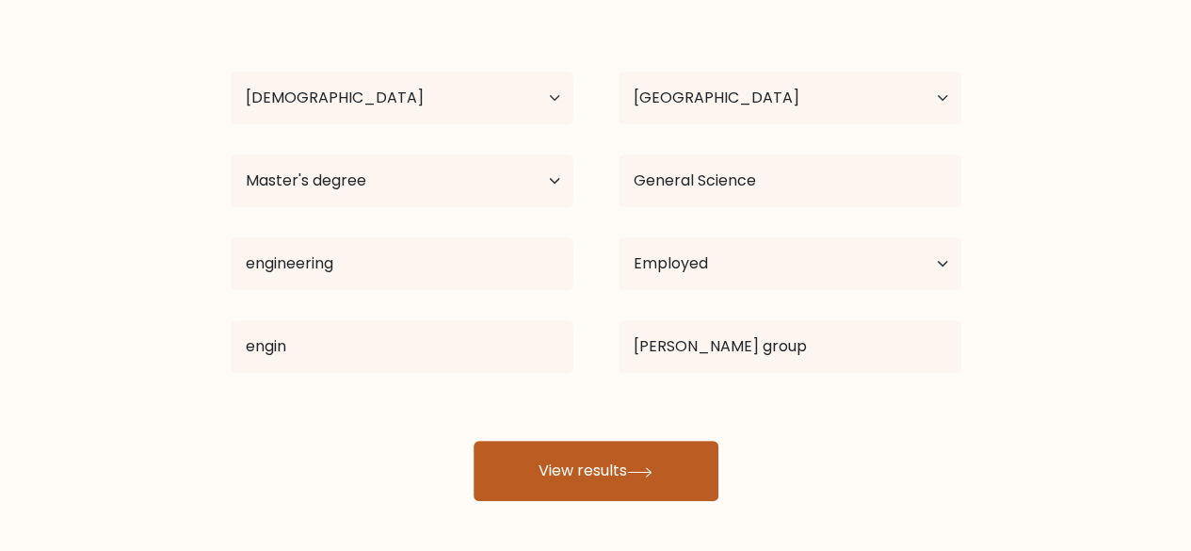
click at [589, 464] on button "View results" at bounding box center [596, 471] width 245 height 60
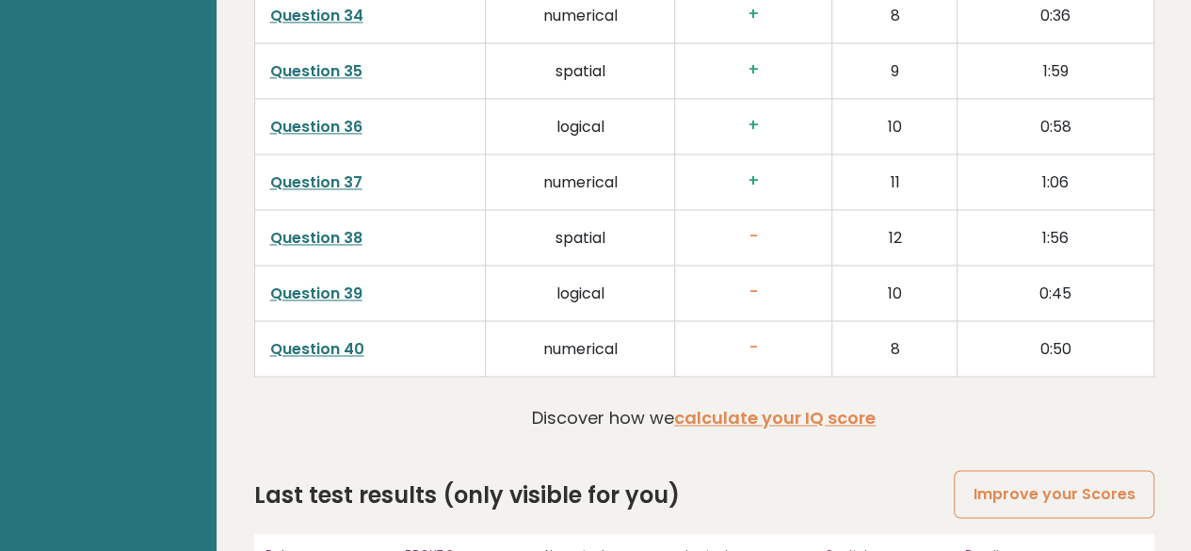
scroll to position [4953, 0]
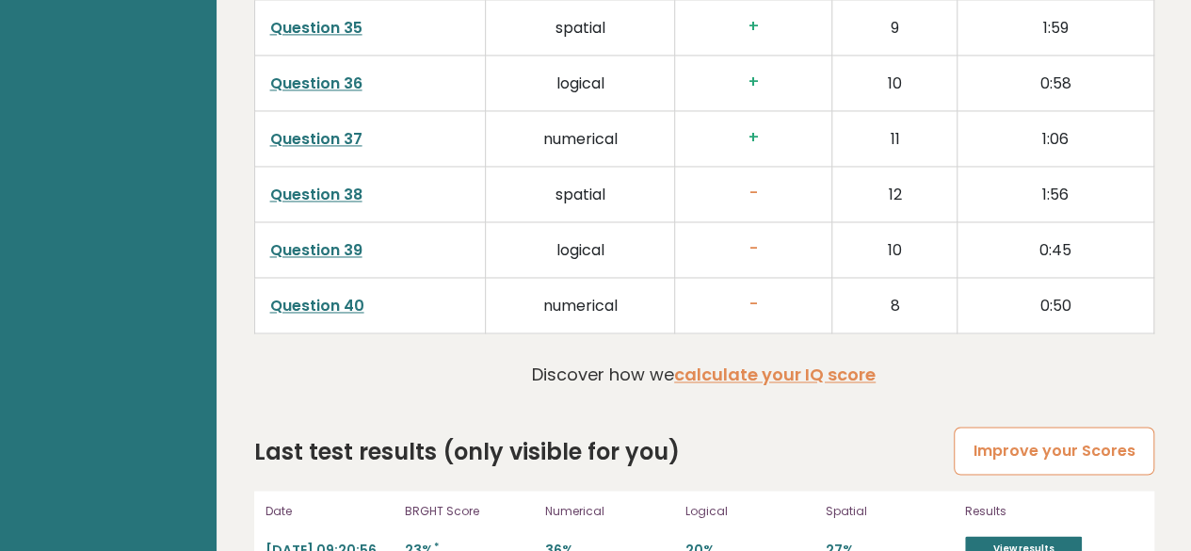
click at [1038, 427] on link "Improve your Scores" at bounding box center [1054, 451] width 200 height 48
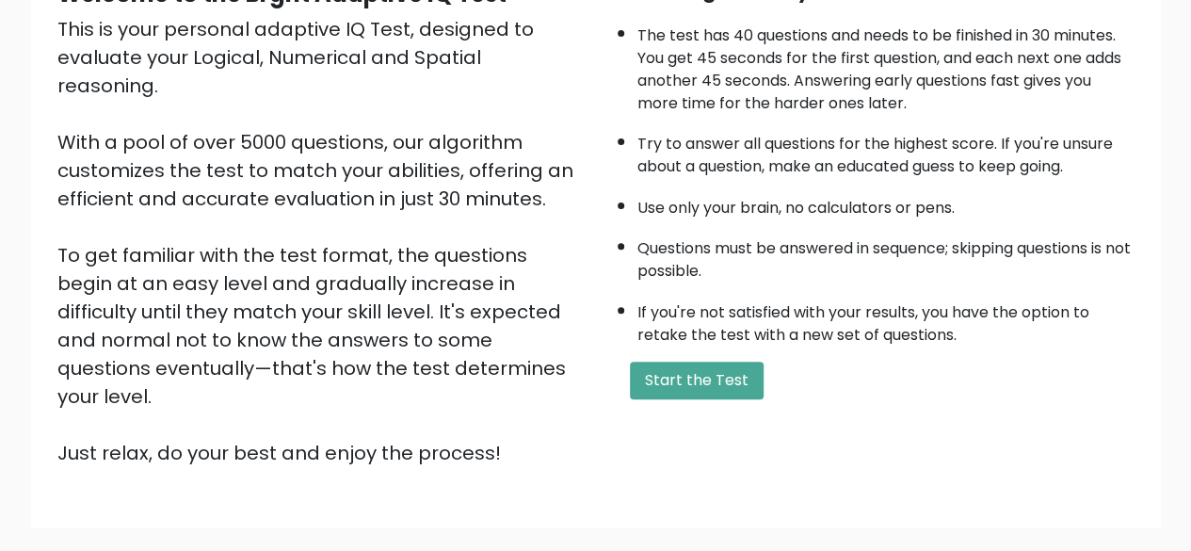
scroll to position [311, 0]
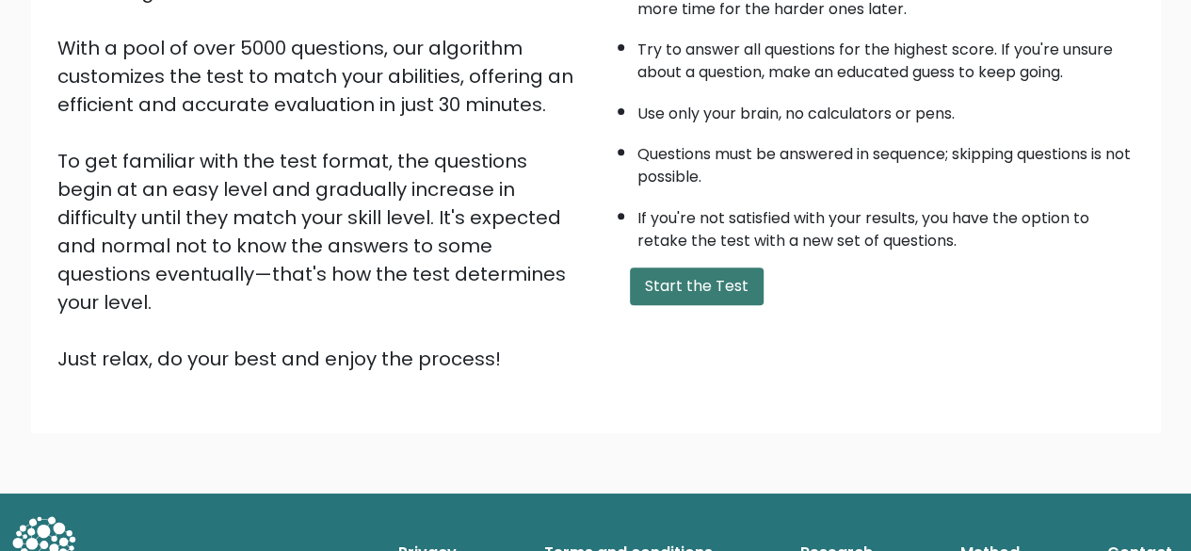
click at [715, 296] on button "Start the Test" at bounding box center [697, 286] width 134 height 38
